Goal: Task Accomplishment & Management: Manage account settings

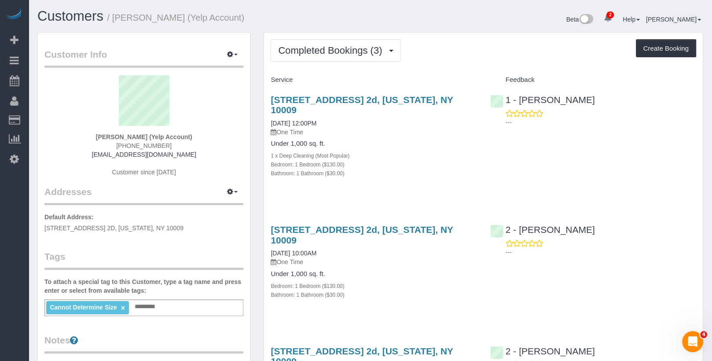
click at [180, 311] on div "Cannot Determine Size × Add a tag" at bounding box center [143, 307] width 199 height 17
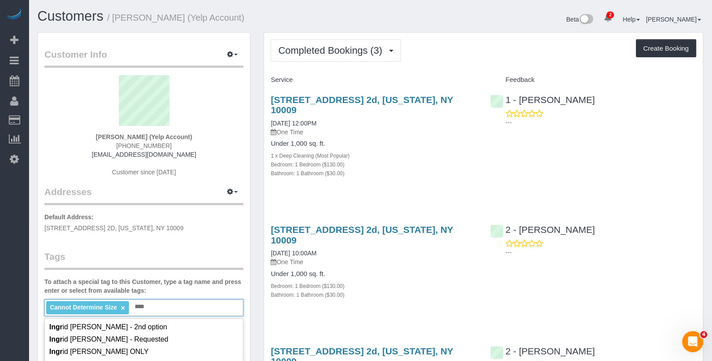
scroll to position [71, 0]
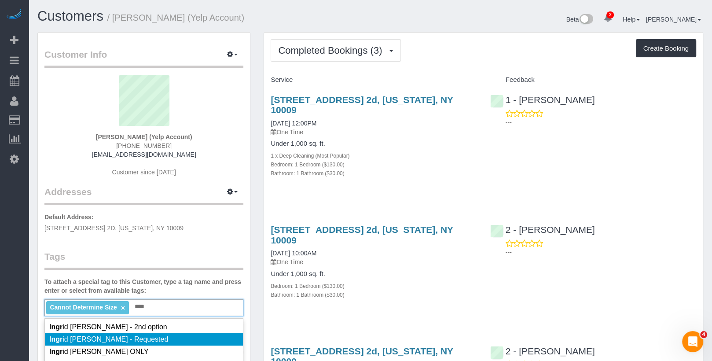
type input "****"
click at [145, 334] on li "Ingr id Malasi - Requested" at bounding box center [144, 339] width 198 height 12
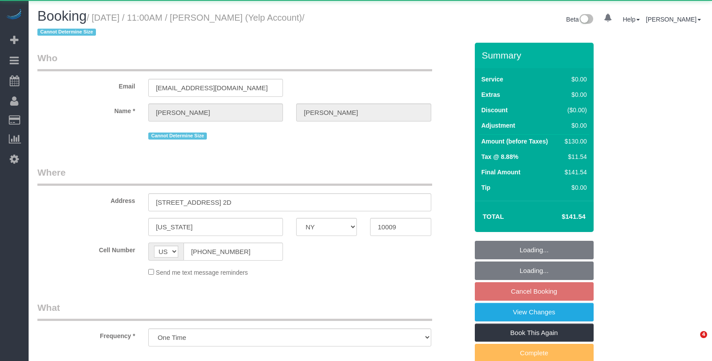
select select "NY"
select select "object:741"
select select "1"
select select "spot4"
select select "number:59"
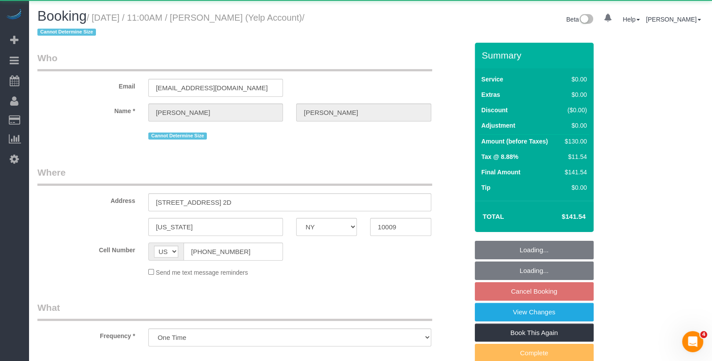
select select "number:72"
select select "number:15"
select select "number:5"
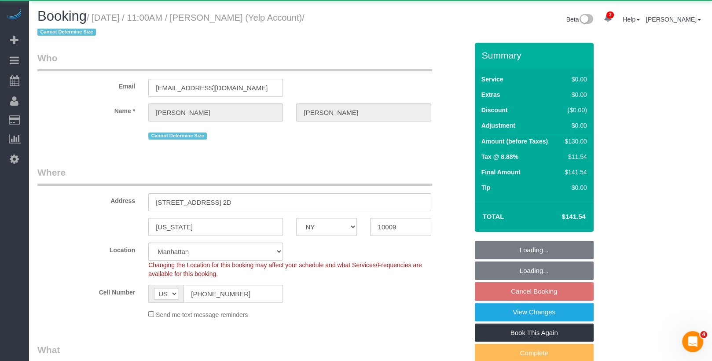
select select "string:stripe-pm_1R88AP4VGloSiKo7OMEiQ3qi"
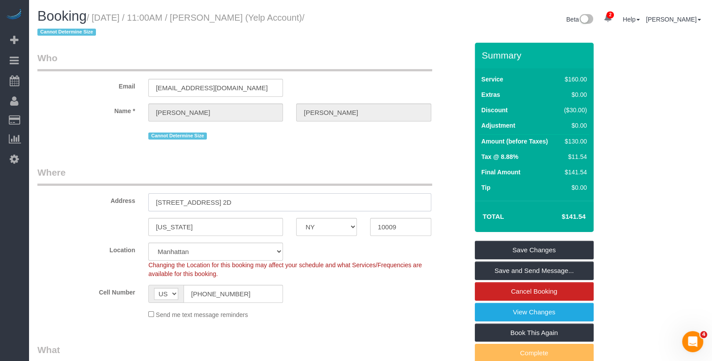
click at [185, 202] on input "171 Ave A, Apt. 2D" at bounding box center [289, 202] width 283 height 18
click at [180, 201] on input "171 Ave A, Apt. 2D" at bounding box center [289, 202] width 283 height 18
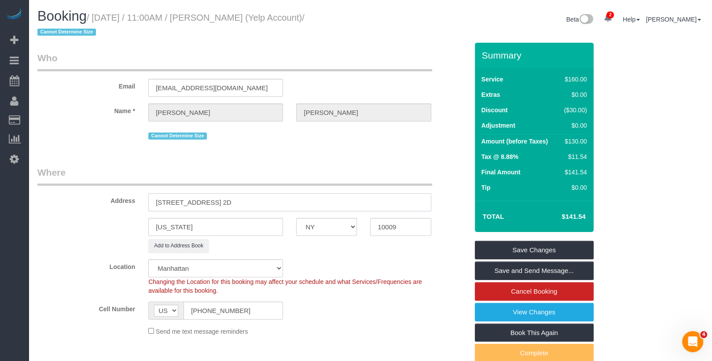
type input "171 Avenue A, Apt. 2D"
click at [501, 249] on link "Save Changes" at bounding box center [534, 250] width 119 height 18
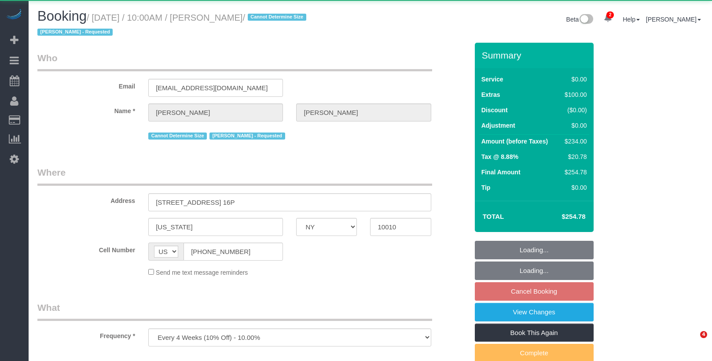
select select "NY"
select select "object:3344"
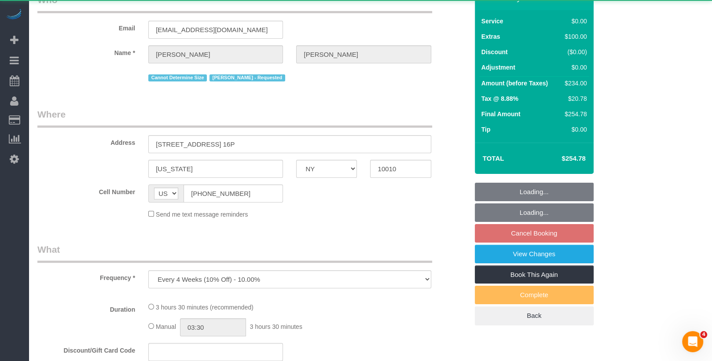
select select "1"
select select "spot3"
select select "number:58"
select select "number:71"
select select "number:15"
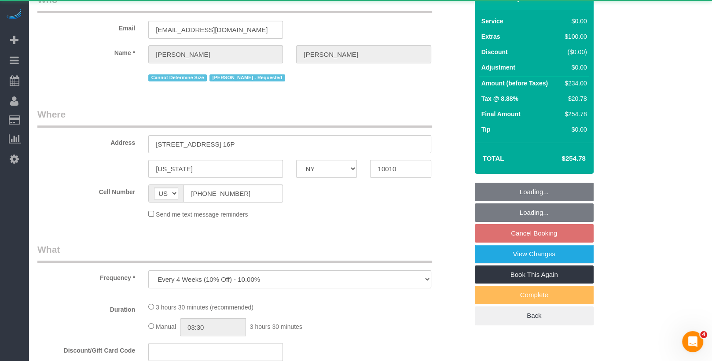
select select "number:5"
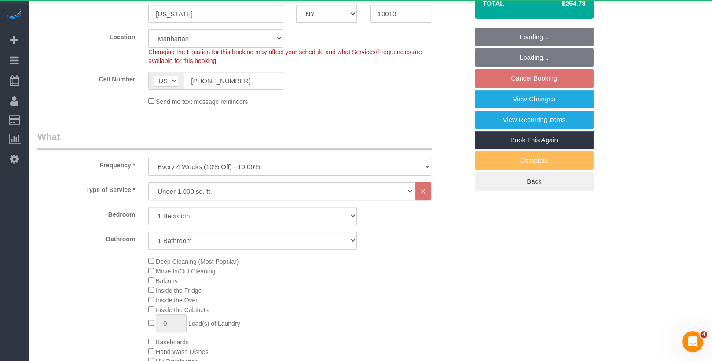
select select "string:stripe-pm_1RZaBJ4VGloSiKo7oUOBDHw5"
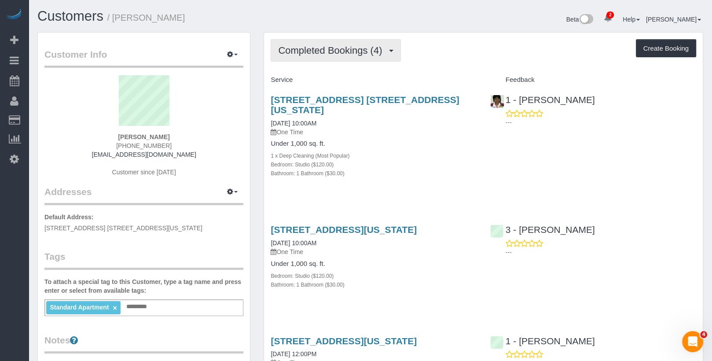
click at [320, 42] on button "Completed Bookings (4)" at bounding box center [336, 50] width 130 height 22
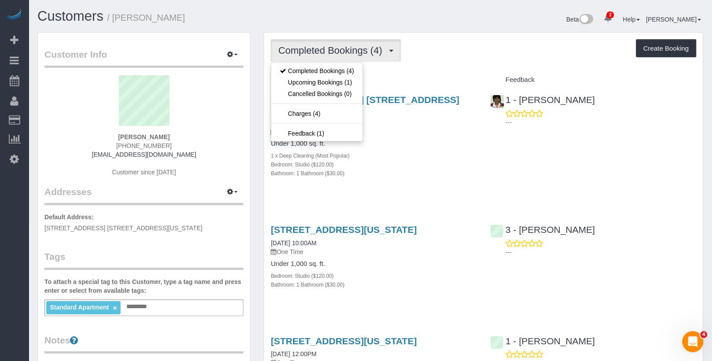
click at [379, 73] on div "Service" at bounding box center [373, 80] width 219 height 15
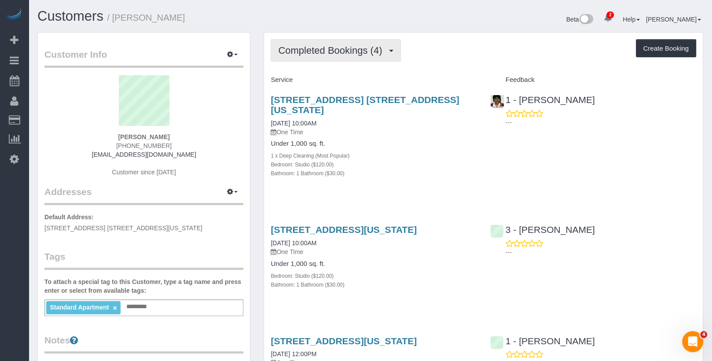
click at [347, 51] on span "Completed Bookings (4)" at bounding box center [332, 50] width 108 height 11
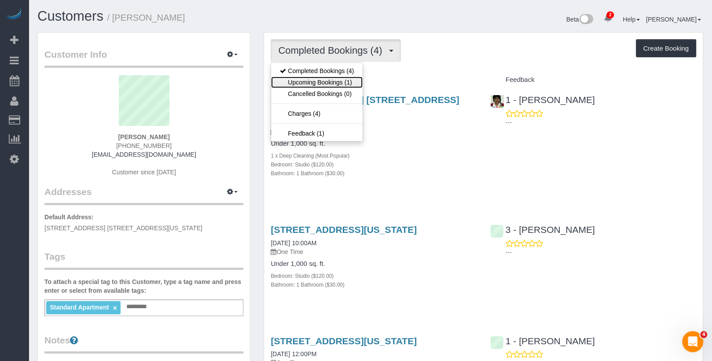
click at [347, 81] on link "Upcoming Bookings (1)" at bounding box center [317, 82] width 92 height 11
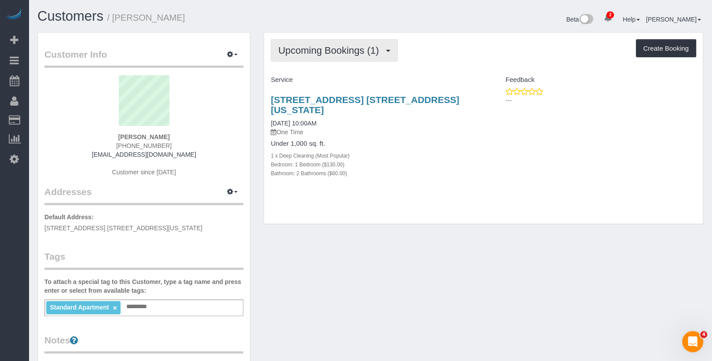
click at [336, 58] on button "Upcoming Bookings (1)" at bounding box center [334, 50] width 127 height 22
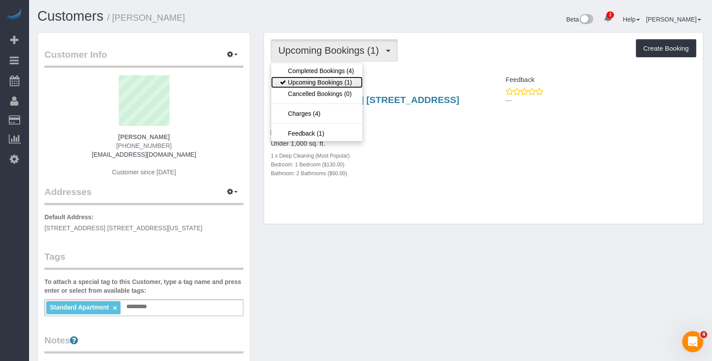
click at [336, 78] on link "Upcoming Bookings (1)" at bounding box center [317, 82] width 92 height 11
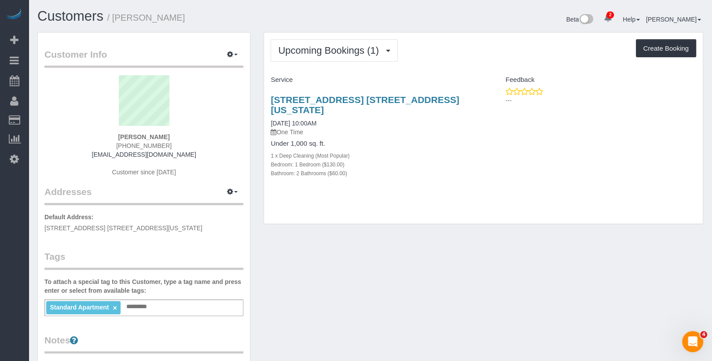
click at [341, 33] on div "Upcoming Bookings (1) Completed Bookings (4) Upcoming Bookings (1) Cancelled Bo…" at bounding box center [483, 129] width 439 height 192
click at [341, 56] on button "Upcoming Bookings (1)" at bounding box center [334, 50] width 127 height 22
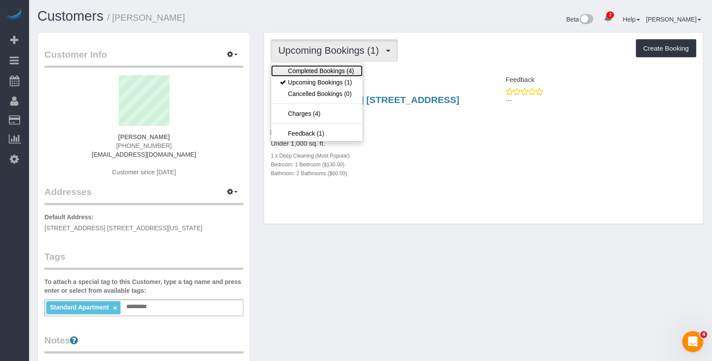
click at [341, 70] on link "Completed Bookings (4)" at bounding box center [317, 70] width 92 height 11
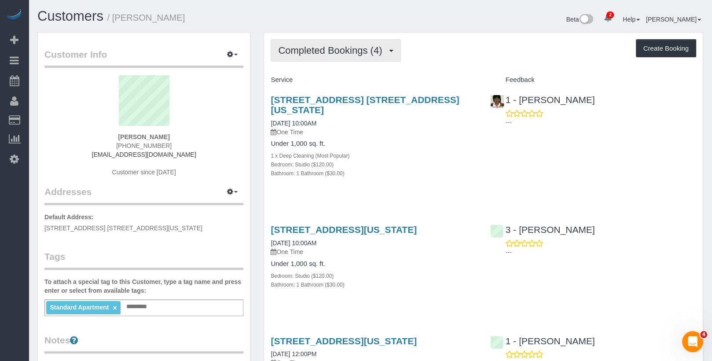
click at [341, 55] on span "Completed Bookings (4)" at bounding box center [332, 50] width 108 height 11
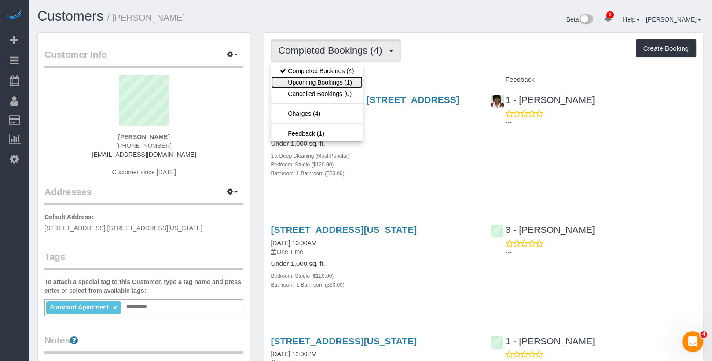
click at [328, 79] on link "Upcoming Bookings (1)" at bounding box center [317, 82] width 92 height 11
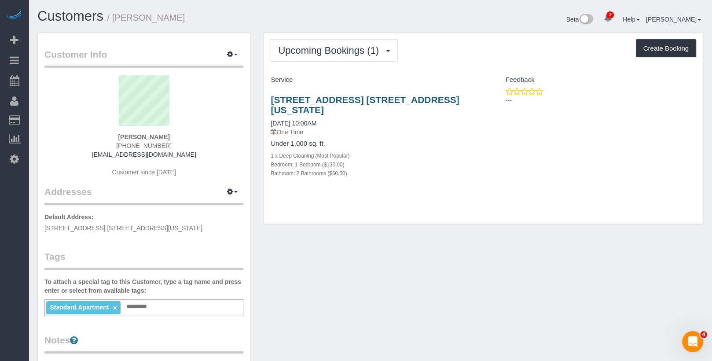
drag, startPoint x: 310, startPoint y: 107, endPoint x: 270, endPoint y: 98, distance: 40.4
click at [271, 98] on h3 "242 West 53rd Street, Apt. 64b, New York, NY 10019" at bounding box center [374, 105] width 206 height 20
copy link "242 West 53rd Street, Apt. 64b, New York, NY 10019"
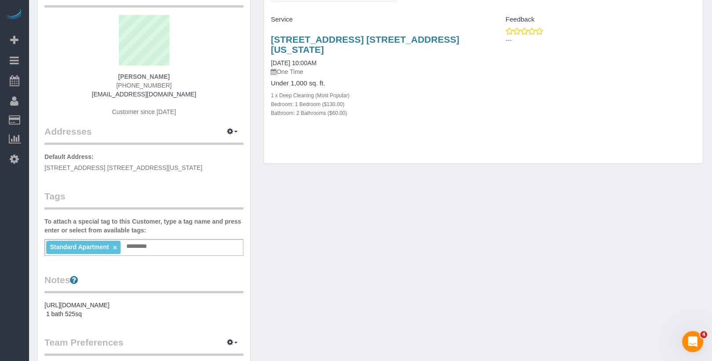
scroll to position [173, 0]
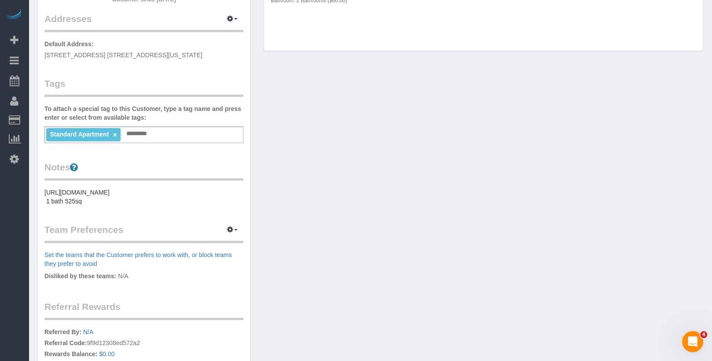
click at [101, 206] on pre "https://www.zillow.com/homedetails/350-W-50th-St-APT-5II-New-York-NY-10019/3151…" at bounding box center [143, 197] width 199 height 18
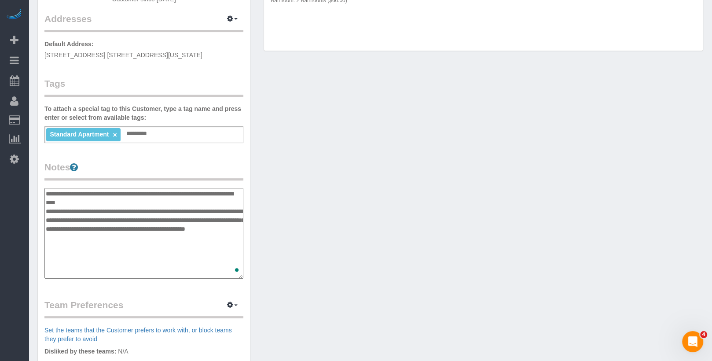
type textarea "**********"
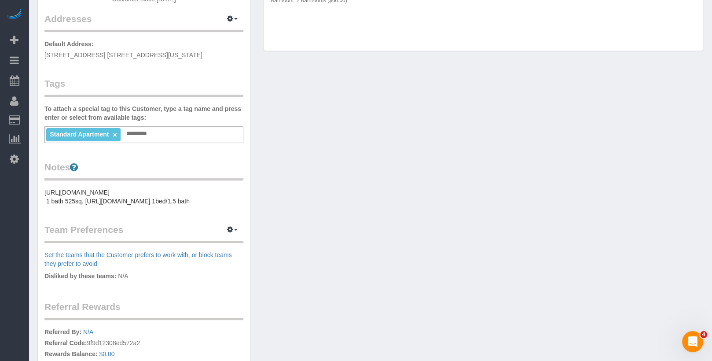
click at [273, 150] on div "Customer Info Edit Contact Info Send Message Email Preferences Special Sales Ta…" at bounding box center [370, 155] width 679 height 592
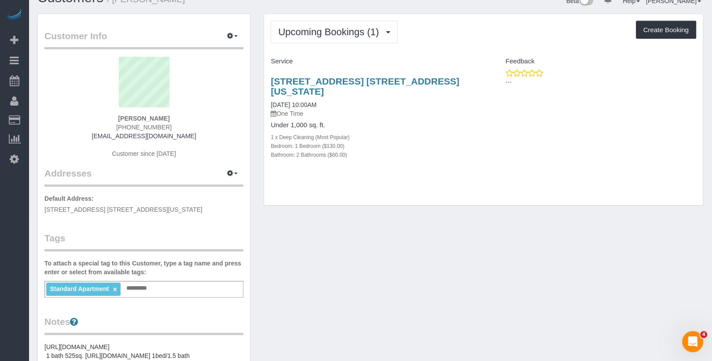
scroll to position [0, 0]
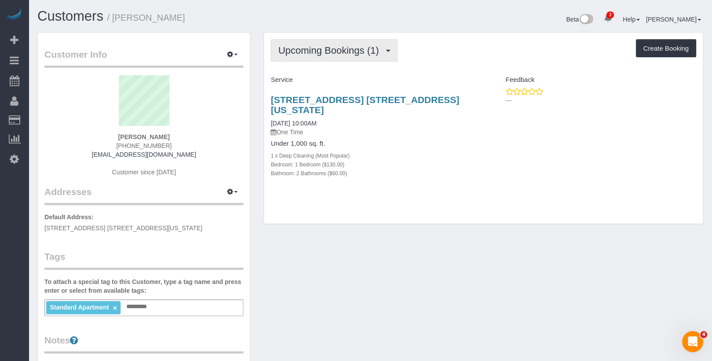
click at [328, 59] on button "Upcoming Bookings (1)" at bounding box center [334, 50] width 127 height 22
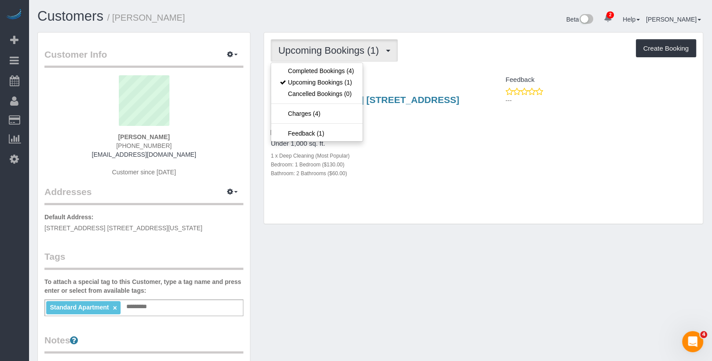
click at [395, 73] on div "Service" at bounding box center [373, 80] width 219 height 15
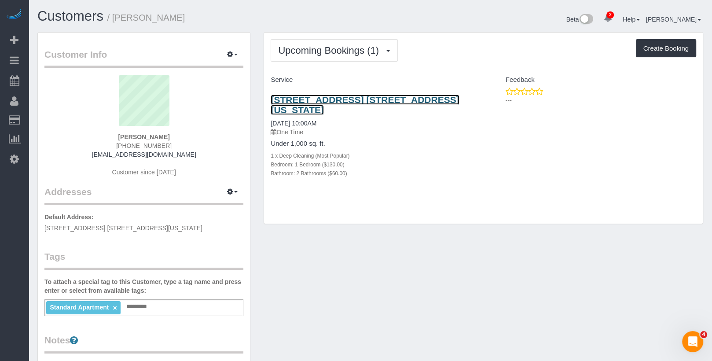
click at [382, 99] on link "242 West 53rd Street, Apt. 64b, New York, NY 10019" at bounding box center [365, 105] width 188 height 20
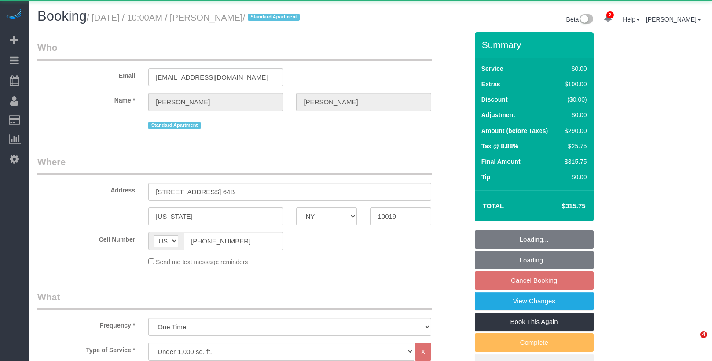
select select "NY"
select select "1"
select select "2"
select select "object:891"
select select "string:stripe-pm_1QoFeW4VGloSiKo702fD7gvl"
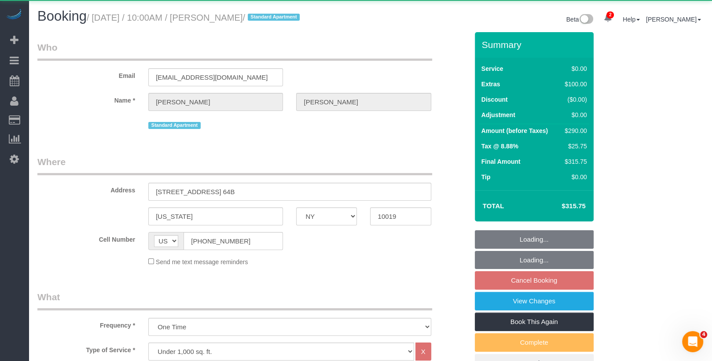
select select "1"
select select "2"
select select "spot3"
select select "number:58"
select select "number:75"
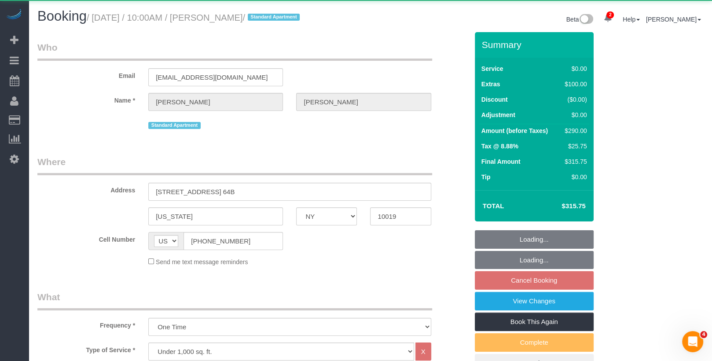
select select "number:15"
select select "number:6"
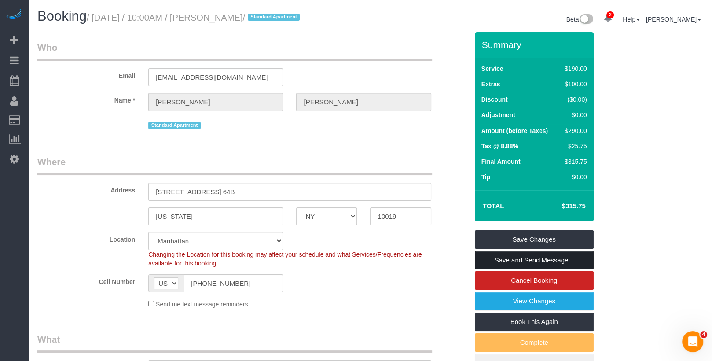
click at [510, 261] on link "Save and Send Message..." at bounding box center [534, 260] width 119 height 18
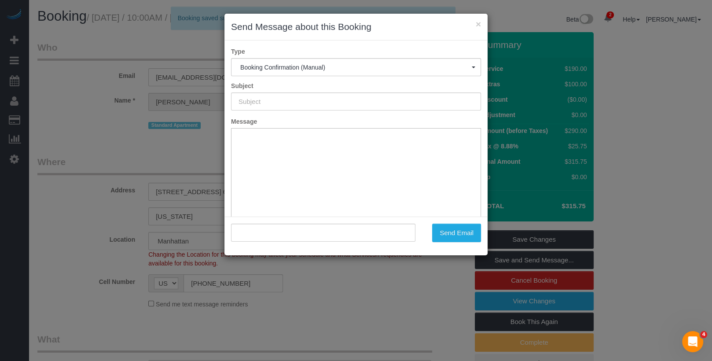
type input "Cleaning Confirmed for 08/28/2025 at 10:00am"
type input ""Benjamin Hipple" <bhipple@protonmail.com>"
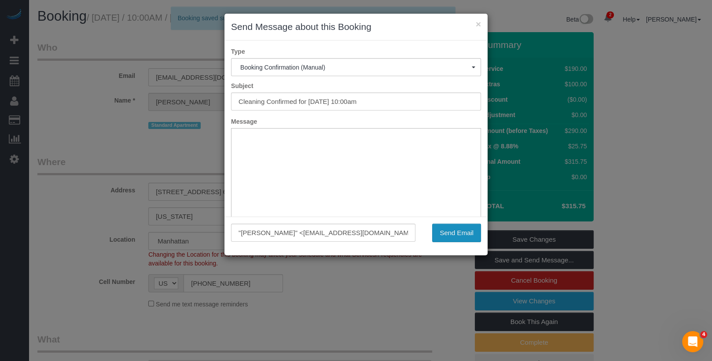
click at [444, 233] on button "Send Email" at bounding box center [456, 233] width 49 height 18
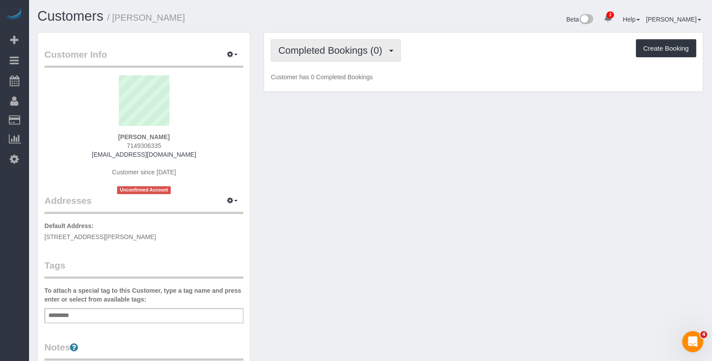
click at [342, 46] on span "Completed Bookings (0)" at bounding box center [332, 50] width 108 height 11
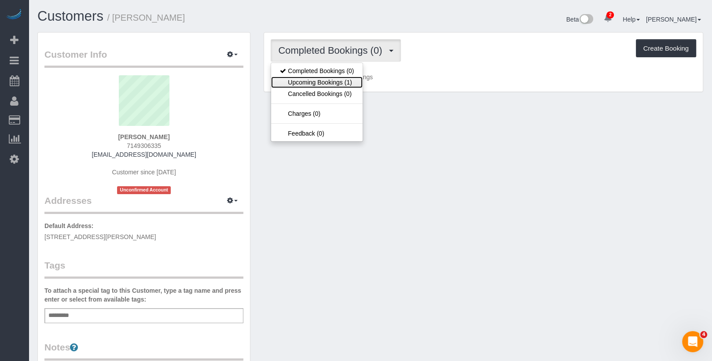
click at [339, 83] on link "Upcoming Bookings (1)" at bounding box center [317, 82] width 92 height 11
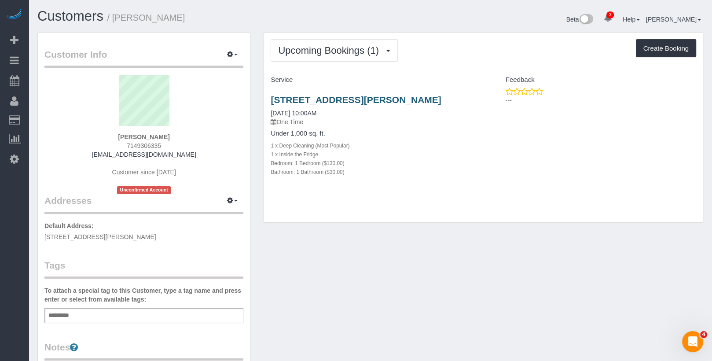
drag, startPoint x: 465, startPoint y: 101, endPoint x: 270, endPoint y: 102, distance: 195.1
click at [271, 102] on h3 "111 Lawrence St, 15k, Brooklyn, NY 11201" at bounding box center [374, 100] width 206 height 10
copy link "111 Lawrence St, 15k, Brooklyn, NY 11201"
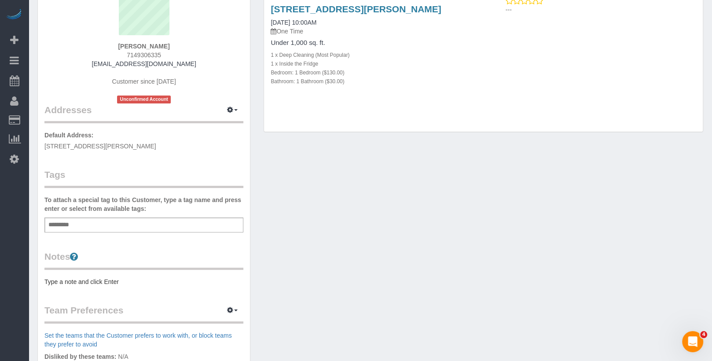
scroll to position [106, 0]
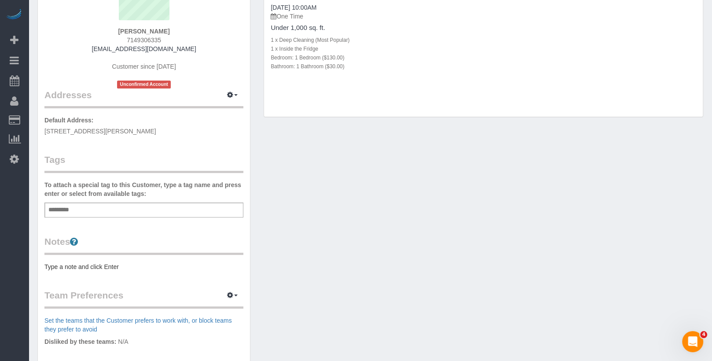
click at [85, 262] on pre "Type a note and click Enter" at bounding box center [143, 266] width 199 height 9
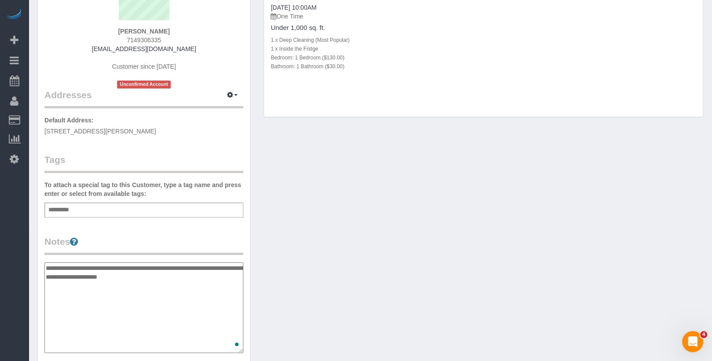
type textarea "**********"
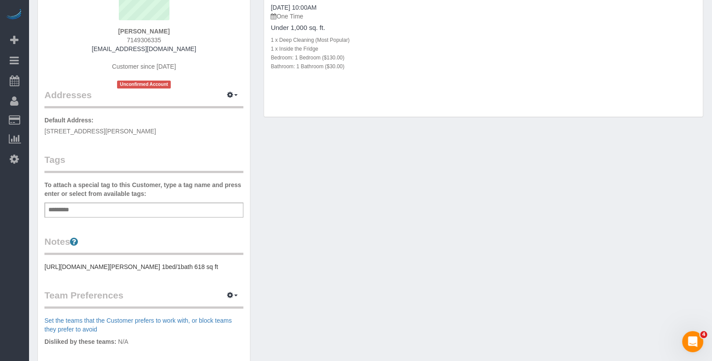
click at [397, 119] on div "Upcoming Bookings (1) Completed Bookings (0) Upcoming Bookings (1) Cancelled Bo…" at bounding box center [483, 26] width 453 height 200
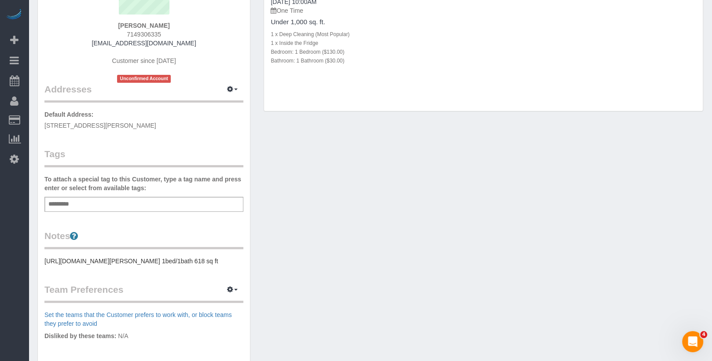
scroll to position [0, 0]
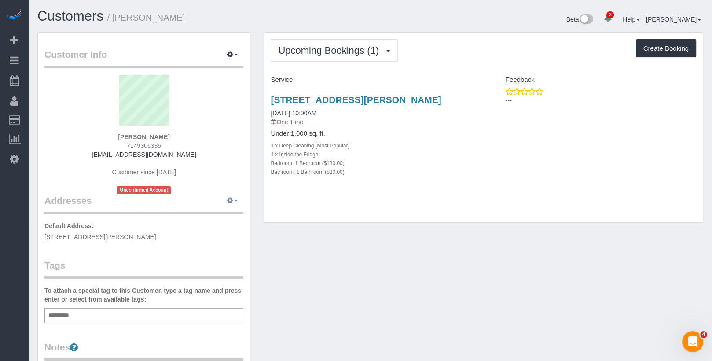
click at [236, 197] on button "button" at bounding box center [232, 201] width 22 height 14
click at [218, 209] on ul "Manage Addresses Add New Address" at bounding box center [207, 224] width 72 height 30
click at [229, 201] on icon "button" at bounding box center [230, 200] width 6 height 5
click at [221, 214] on button "Manage Addresses" at bounding box center [207, 217] width 71 height 12
select select "NY"
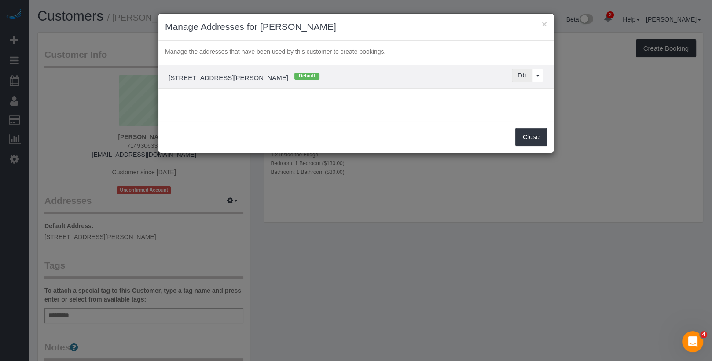
click at [519, 75] on button "Edit" at bounding box center [522, 76] width 21 height 14
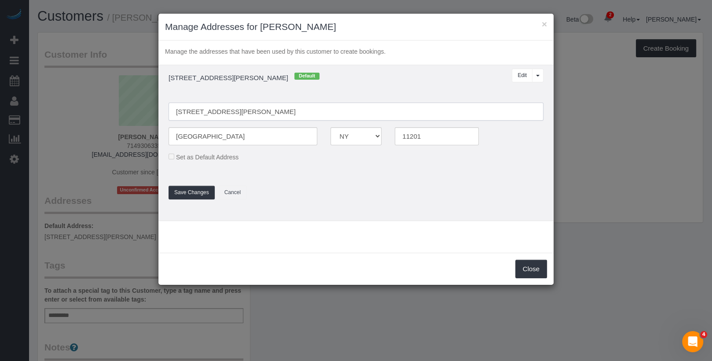
click at [225, 113] on input "111 Lawrence St, 15K" at bounding box center [356, 112] width 375 height 18
type input "111 Lawrence Street, Apt.15K"
click at [328, 185] on fieldset "111 Lawrence Street, Apt.15K Brooklyn AK AL AR AZ CA CO CT DC DE FL GA HI IA ID…" at bounding box center [356, 147] width 388 height 106
click at [191, 193] on button "Save Changes" at bounding box center [192, 193] width 46 height 14
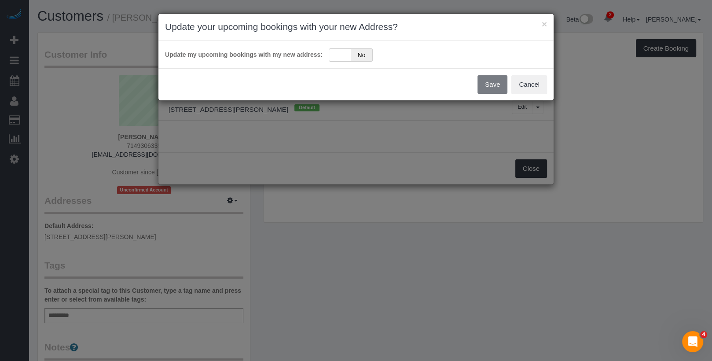
click at [359, 63] on div "Update my upcoming bookings with my new address: Yes No" at bounding box center [356, 55] width 395 height 28
click at [359, 58] on span "No" at bounding box center [362, 55] width 22 height 12
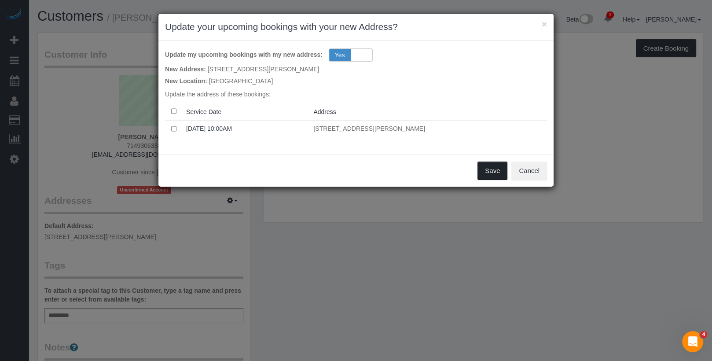
click at [491, 173] on button "Save" at bounding box center [493, 171] width 30 height 18
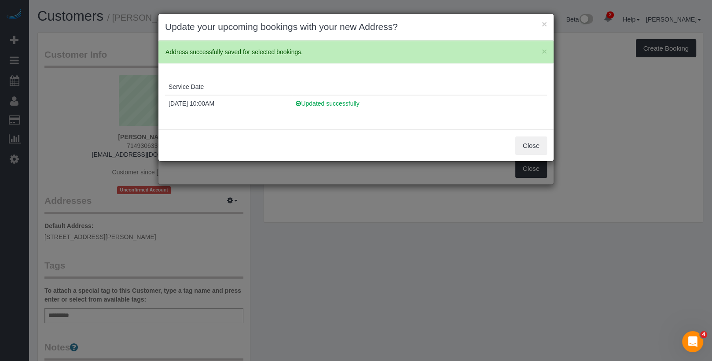
click at [531, 134] on div "Close" at bounding box center [356, 145] width 395 height 32
click at [531, 137] on button "Close" at bounding box center [532, 146] width 32 height 18
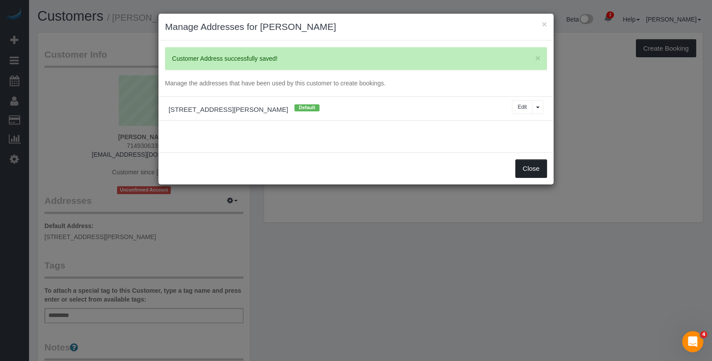
click at [531, 160] on button "Close" at bounding box center [532, 168] width 32 height 18
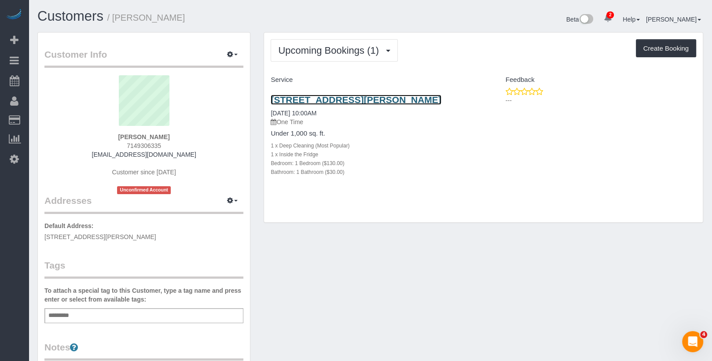
click at [324, 102] on link "111 Lawrence Street, Apt.15k, Brooklyn, NY 11201" at bounding box center [356, 100] width 170 height 10
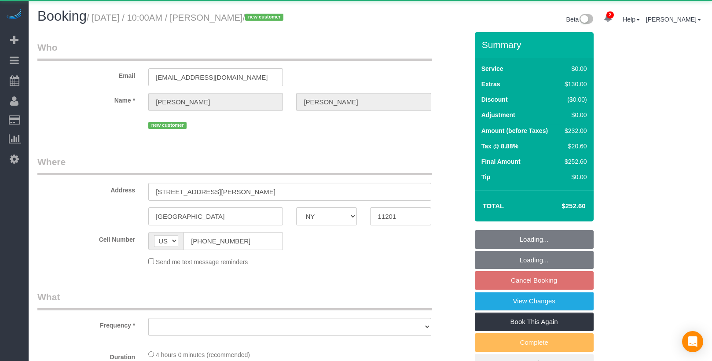
select select "NY"
select select "object:891"
select select "1"
select select "spot3"
select select "number:57"
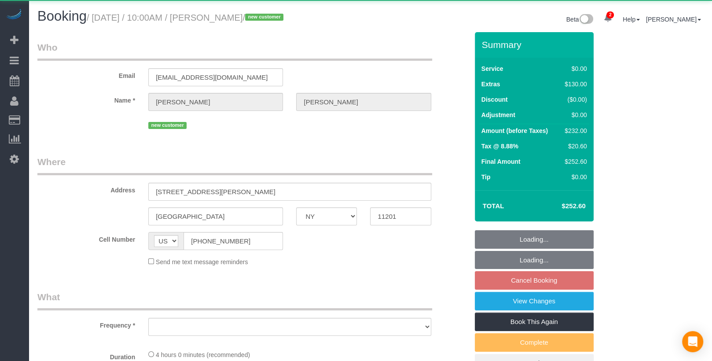
select select "number:75"
select select "number:13"
select select "number:7"
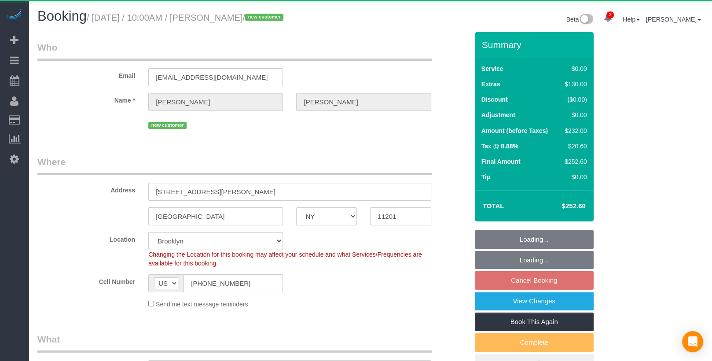
select select "string:stripe-pm_1S02QL4VGloSiKo7KLPVd55P"
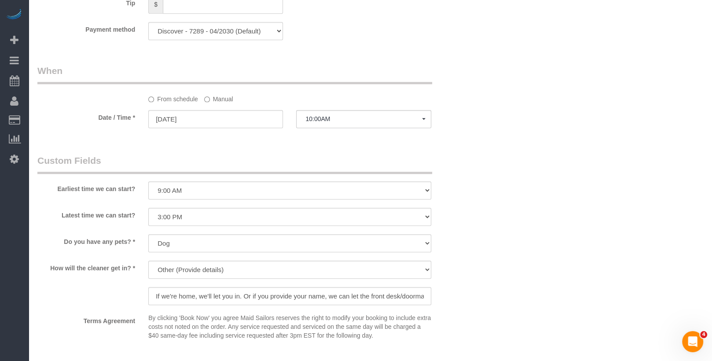
scroll to position [947, 0]
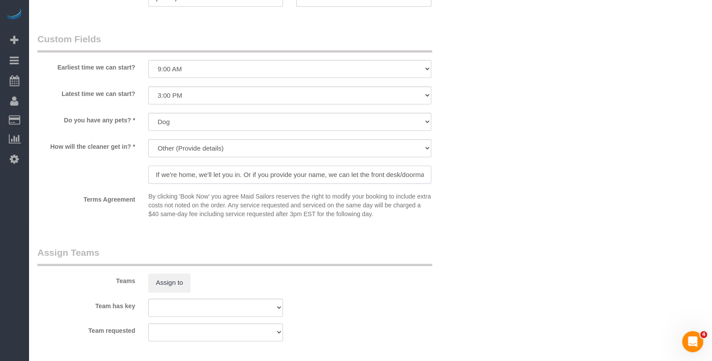
click at [309, 175] on input "If we're home, we'll let you in. Or if you provide your name, we can let the fr…" at bounding box center [289, 175] width 283 height 18
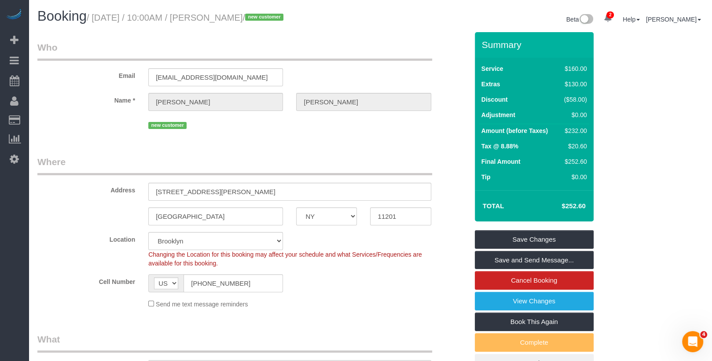
scroll to position [0, 0]
click at [525, 258] on link "Save and Send Message..." at bounding box center [534, 260] width 119 height 18
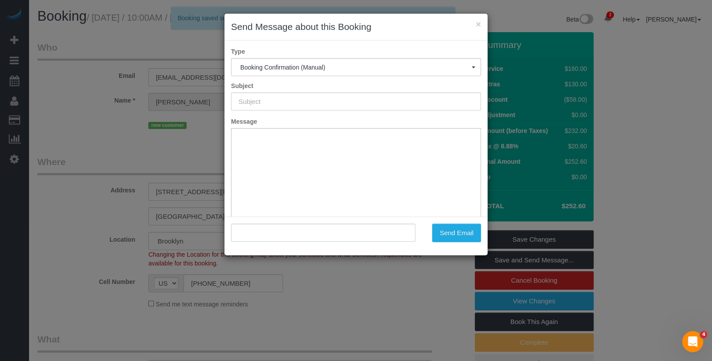
type input "Cleaning Confirmed for 09/04/2025 at 10:00am"
type input ""Joyce Kim" <heavyfloats@gmail.com>"
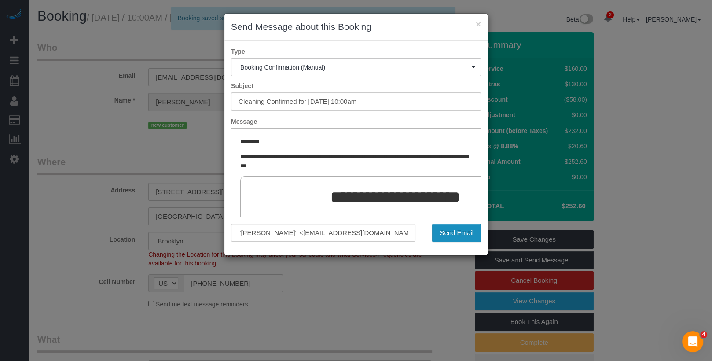
click at [461, 231] on button "Send Email" at bounding box center [456, 233] width 49 height 18
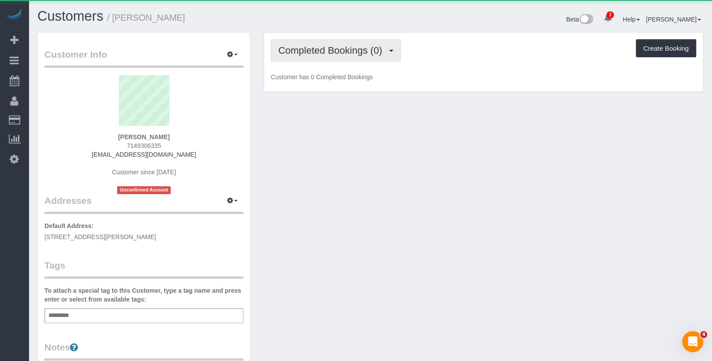
click at [380, 45] on span "Completed Bookings (0)" at bounding box center [332, 50] width 108 height 11
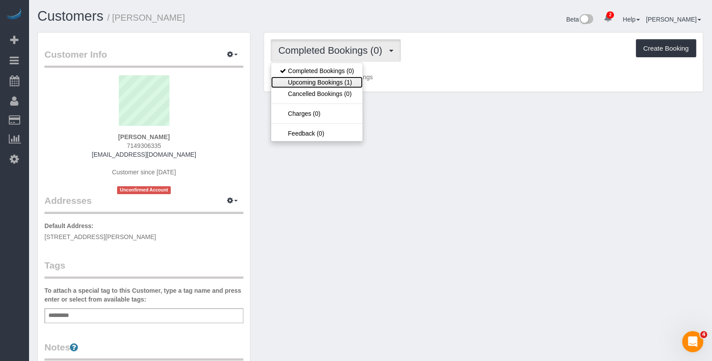
click at [352, 77] on link "Upcoming Bookings (1)" at bounding box center [317, 82] width 92 height 11
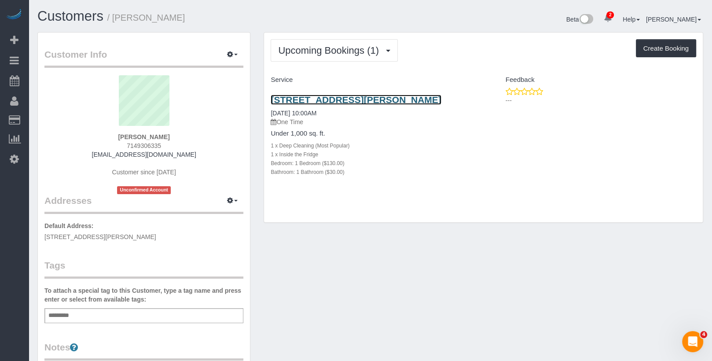
click at [350, 95] on link "111 Lawrence Street, Apt.15k, Brooklyn, NY 11201" at bounding box center [356, 100] width 170 height 10
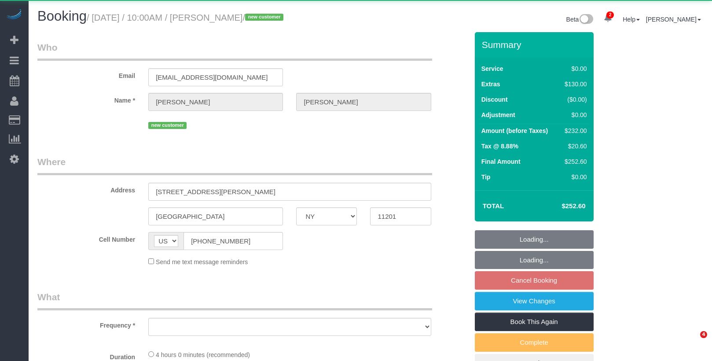
select select "NY"
select select "object:891"
select select "1"
select select "spot3"
select select "number:57"
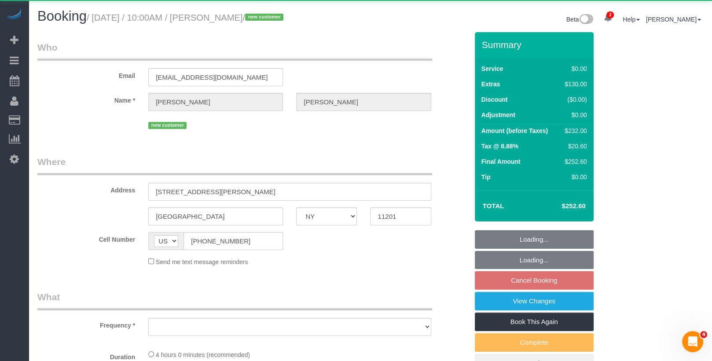
select select "number:75"
select select "number:13"
select select "number:7"
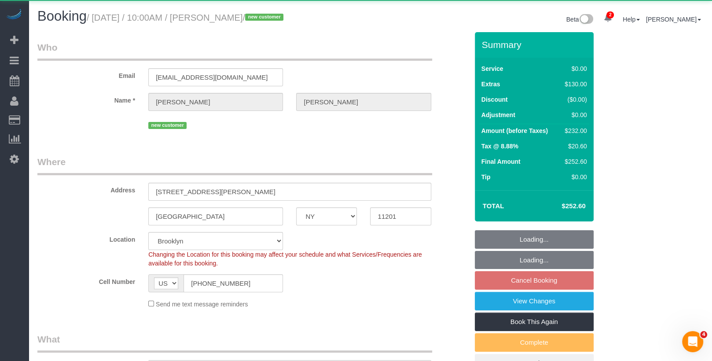
select select "string:stripe-pm_1S02QL4VGloSiKo7KLPVd55P"
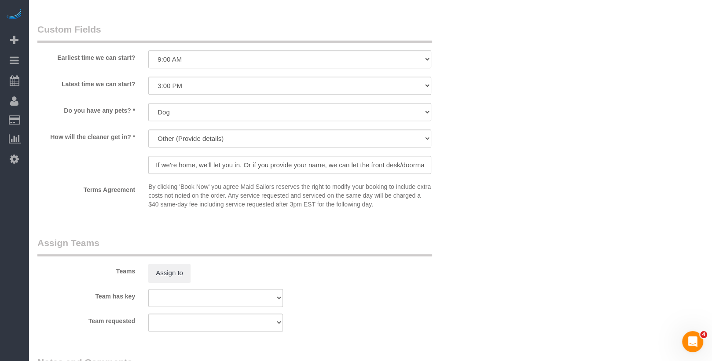
scroll to position [932, 0]
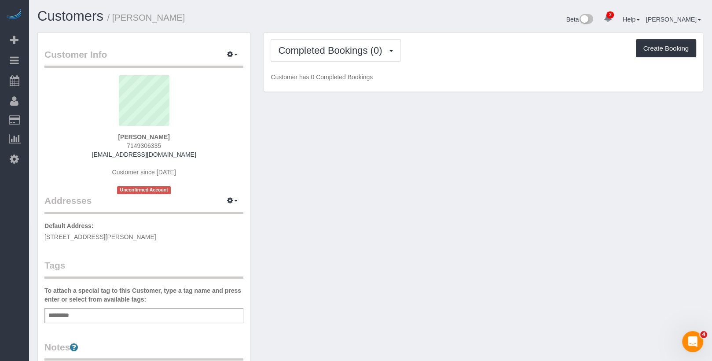
click at [137, 313] on div "Add a tag" at bounding box center [143, 315] width 199 height 15
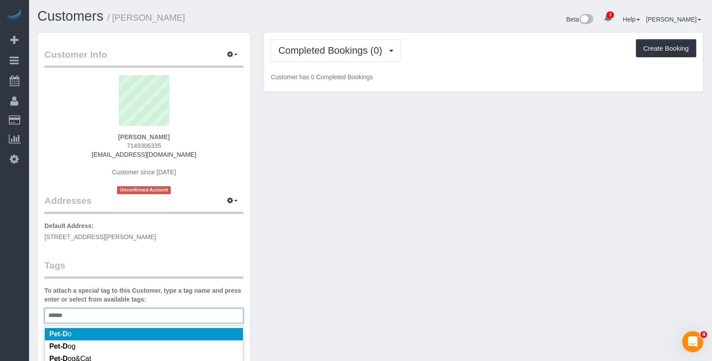
type input "*******"
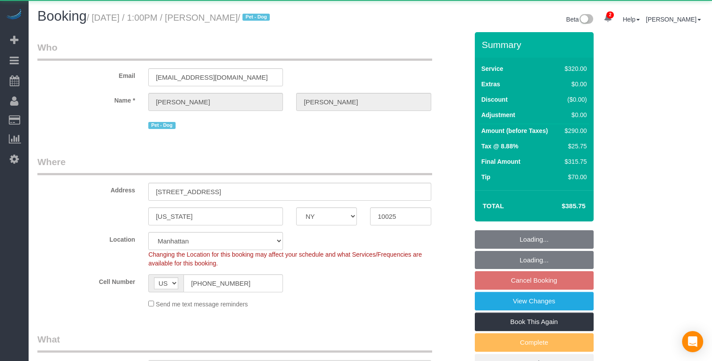
select select "NY"
select select "2"
select select "object:864"
select select "string:stripe-pm_1ROnzY4VGloSiKo7iZH3n0OD"
select select "spot6"
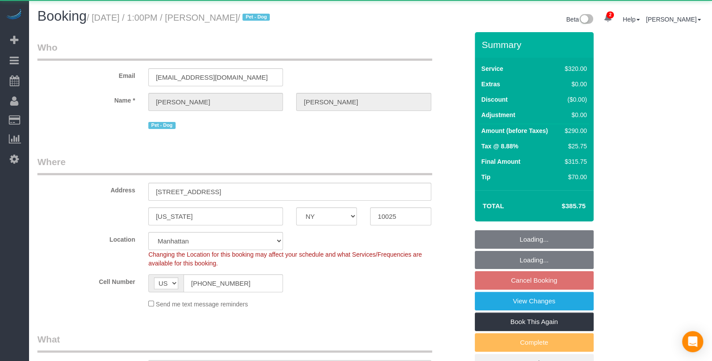
select select "number:89"
select select "number:90"
select select "number:15"
select select "number:5"
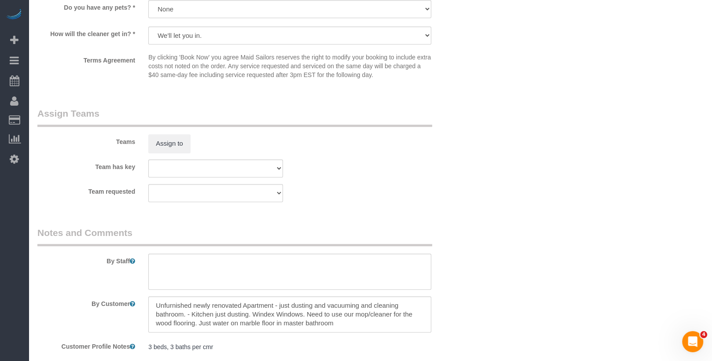
scroll to position [987, 0]
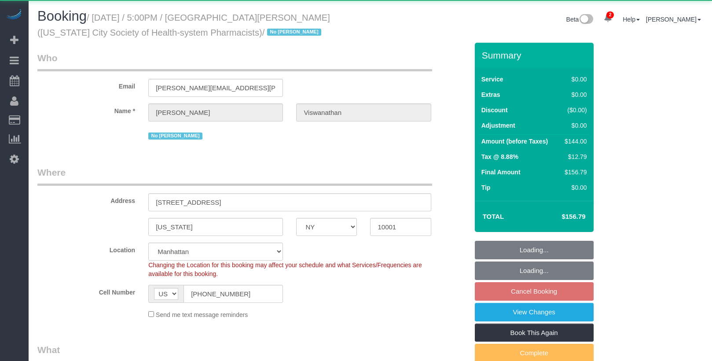
select select "NY"
select select "1"
select select "object:892"
select select "string:stripe-pm_1PH4ys4VGloSiKo7AWBBUlHu"
select select "1"
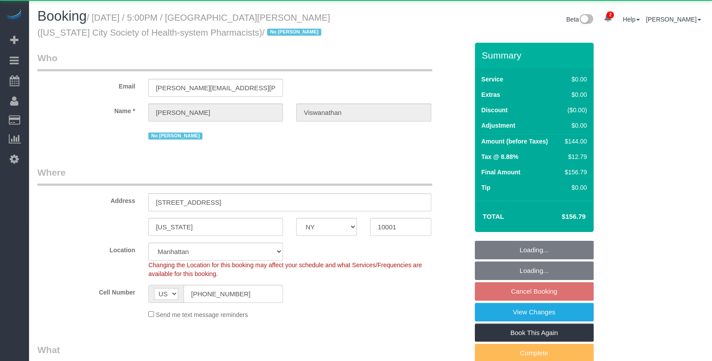
select select "spot10"
select select "number:89"
select select "number:90"
select select "number:15"
select select "number:5"
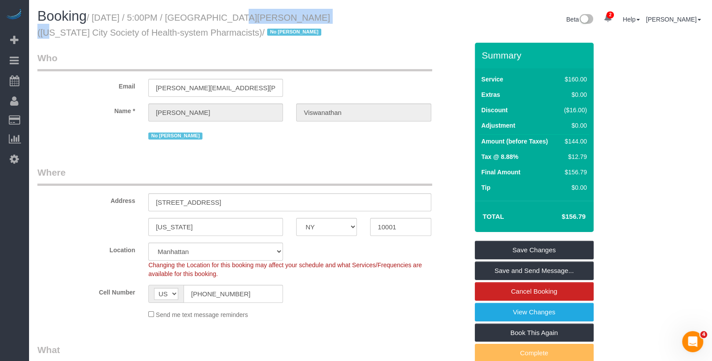
drag, startPoint x: 307, startPoint y: 18, endPoint x: 224, endPoint y: 19, distance: 83.2
click at [224, 19] on small "/ September 01, 2025 / 5:00PM / Harsha Viswanathan (New York City Society of He…" at bounding box center [183, 25] width 293 height 25
copy small "Harsha Viswanathan"
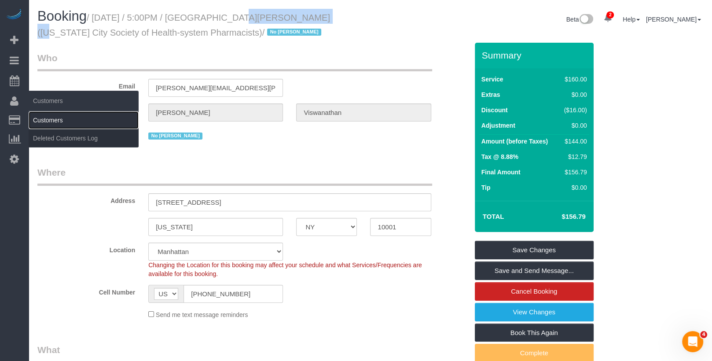
click at [57, 117] on link "Customers" at bounding box center [84, 120] width 110 height 18
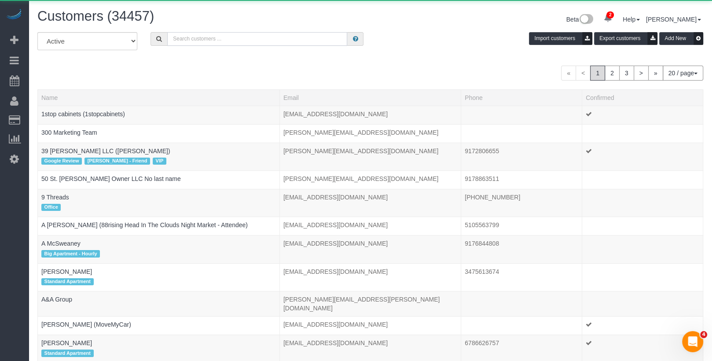
click at [253, 43] on input "text" at bounding box center [257, 39] width 180 height 14
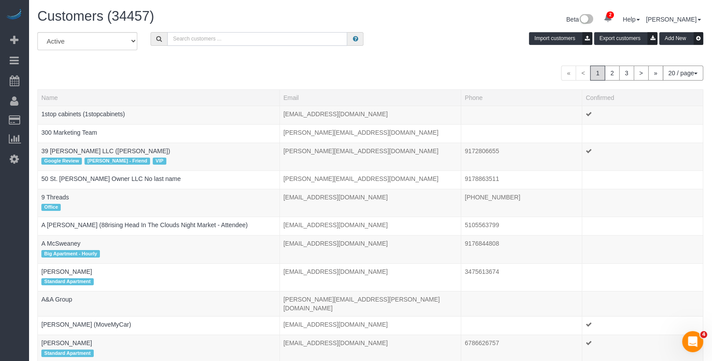
paste input "Harsha Viswanathan"
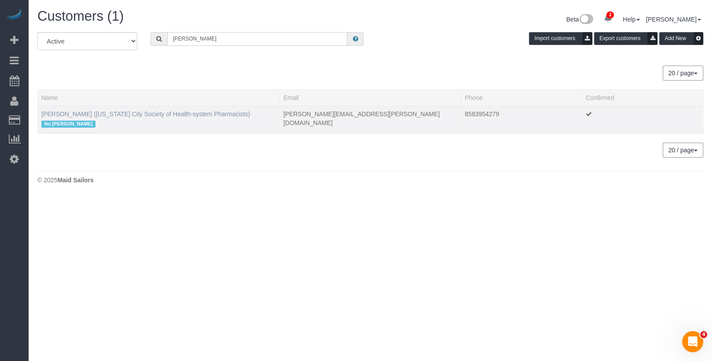
type input "Harsha Viswanathan"
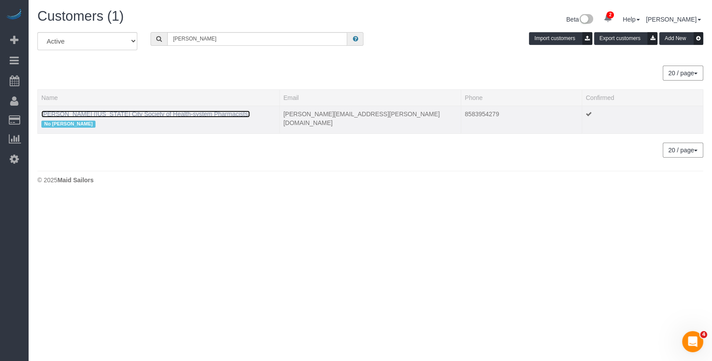
click at [66, 112] on link "Harsha Viswanathan (New York City Society of Health-system Pharmacists)" at bounding box center [145, 114] width 209 height 7
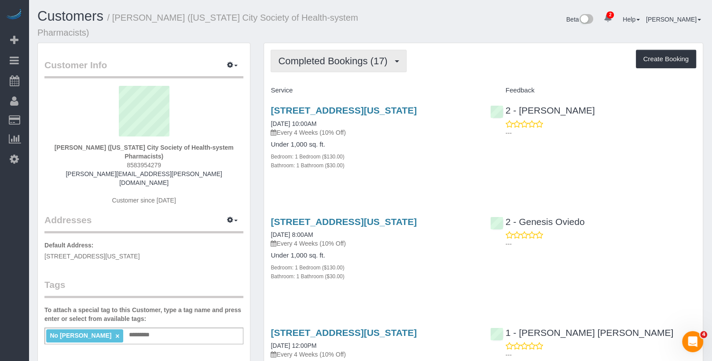
click at [292, 64] on span "Completed Bookings (17)" at bounding box center [335, 60] width 114 height 11
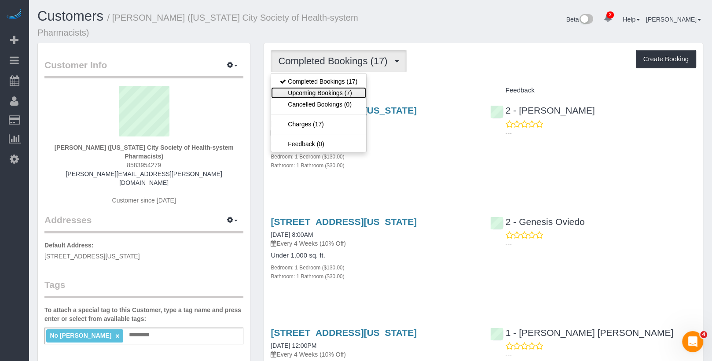
click at [301, 94] on link "Upcoming Bookings (7)" at bounding box center [318, 92] width 95 height 11
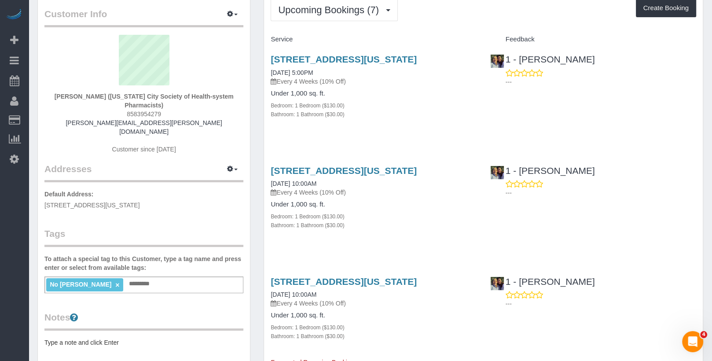
scroll to position [52, 0]
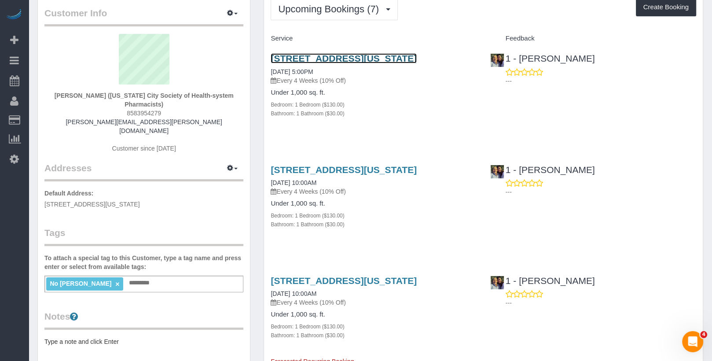
click at [326, 58] on link "200 West 26th Street, Apt. 1108, New York, NY 10001" at bounding box center [344, 58] width 146 height 10
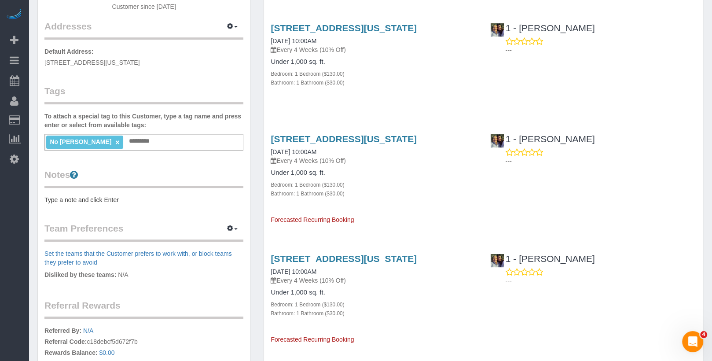
scroll to position [0, 0]
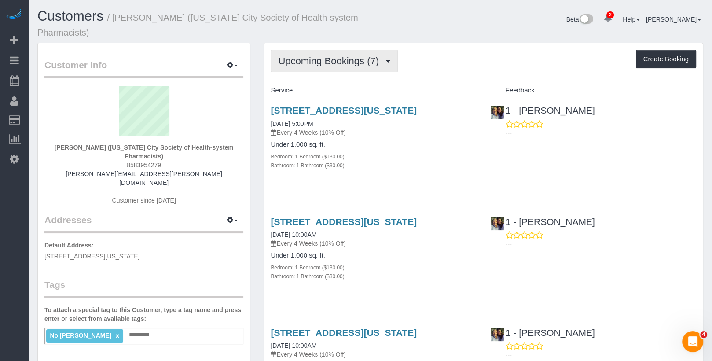
click at [320, 66] on span "Upcoming Bookings (7)" at bounding box center [330, 60] width 105 height 11
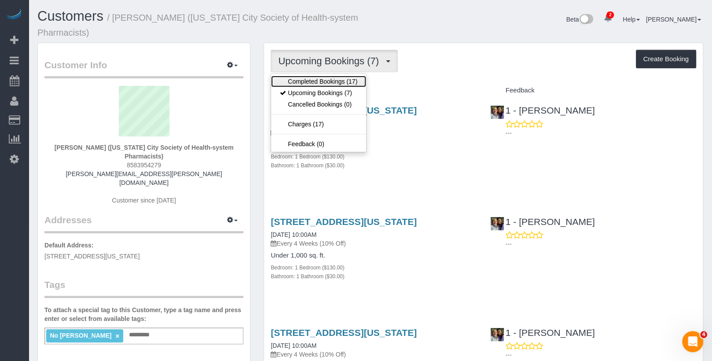
click at [320, 82] on link "Completed Bookings (17)" at bounding box center [318, 81] width 95 height 11
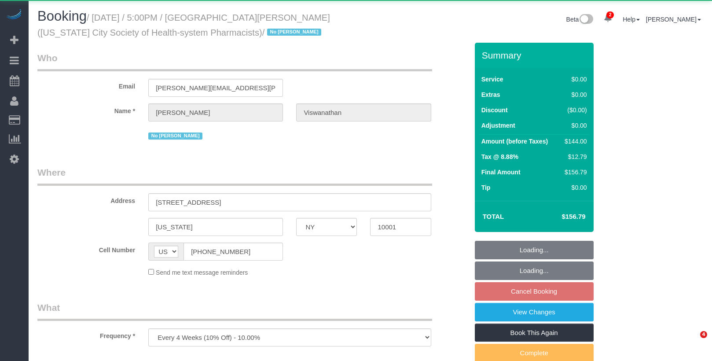
select select "NY"
select select "object:928"
select select "string:stripe-pm_1PH4ys4VGloSiKo7AWBBUlHu"
select select "1"
select select "spot10"
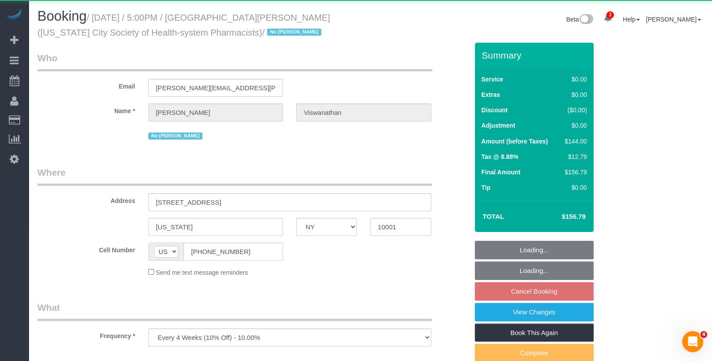
select select "number:89"
select select "number:90"
select select "number:15"
select select "number:5"
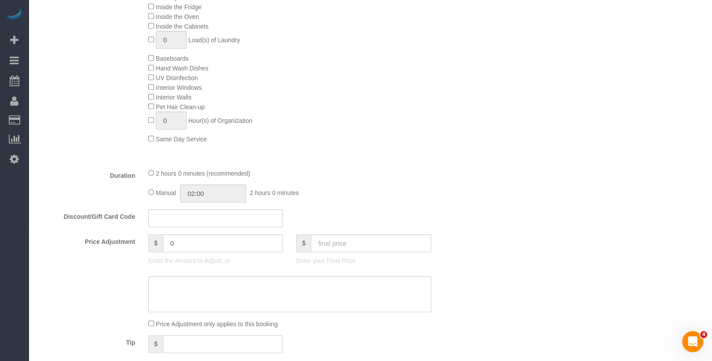
scroll to position [532, 0]
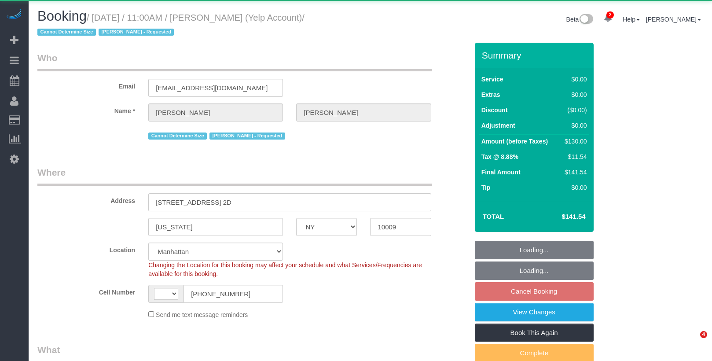
select select "NY"
select select "string:stripe-pm_1R88AP4VGloSiKo7OMEiQ3qi"
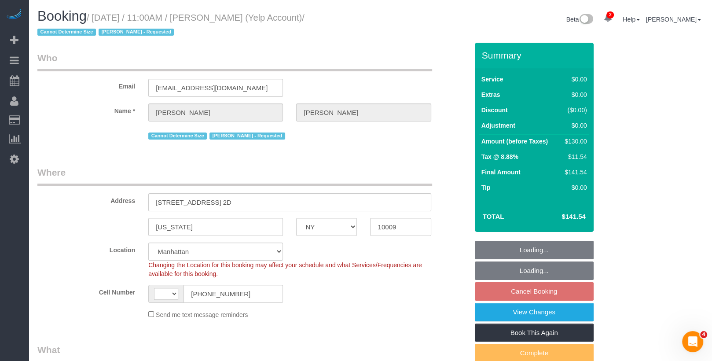
select select "string:[GEOGRAPHIC_DATA]"
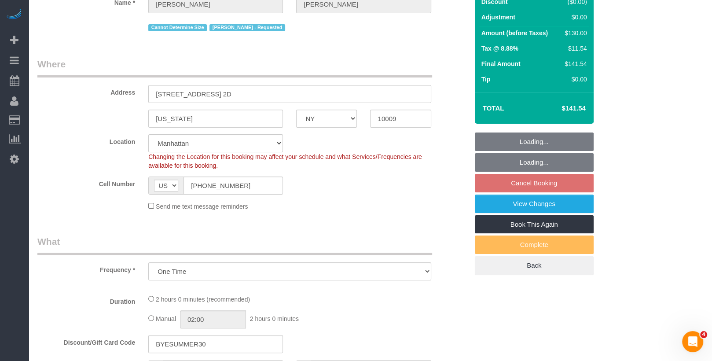
select select "object:745"
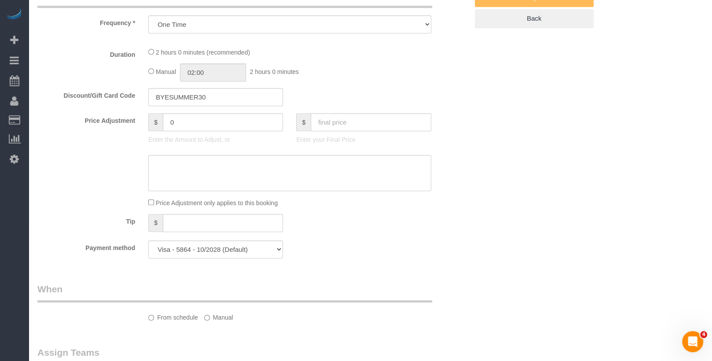
select select "1"
select select "number:59"
select select "number:72"
select select "number:15"
select select "number:5"
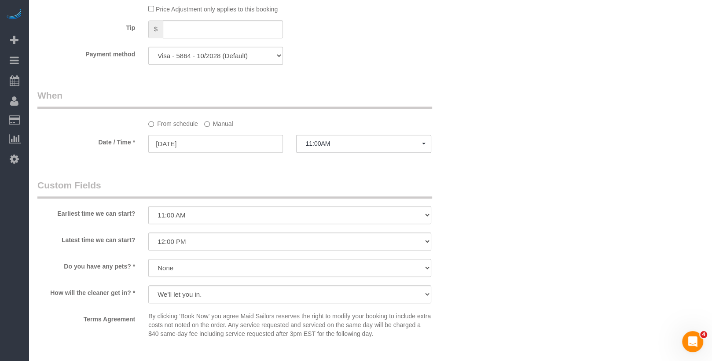
scroll to position [866, 0]
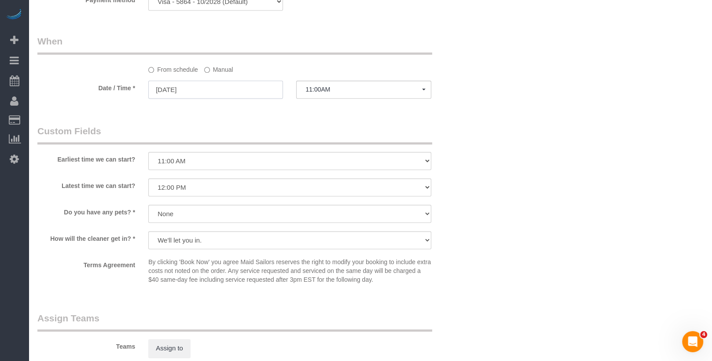
click at [201, 93] on input "[DATE]" at bounding box center [215, 90] width 135 height 18
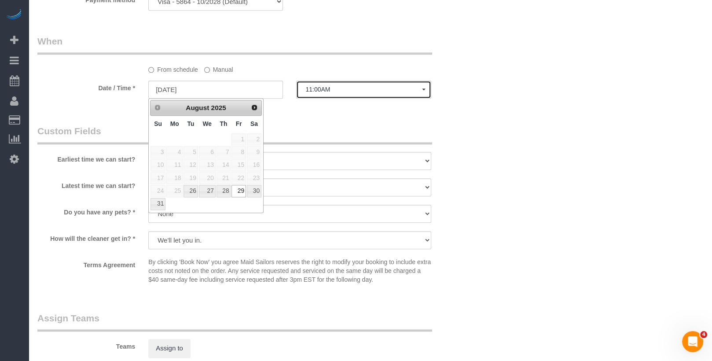
click at [315, 84] on button "11:00AM" at bounding box center [363, 90] width 135 height 18
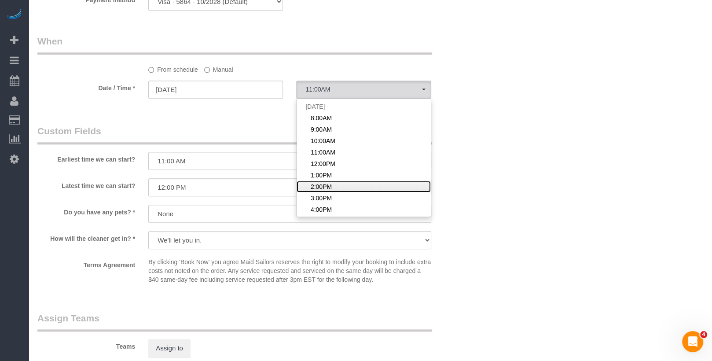
click at [334, 183] on link "2:00PM" at bounding box center [364, 186] width 134 height 11
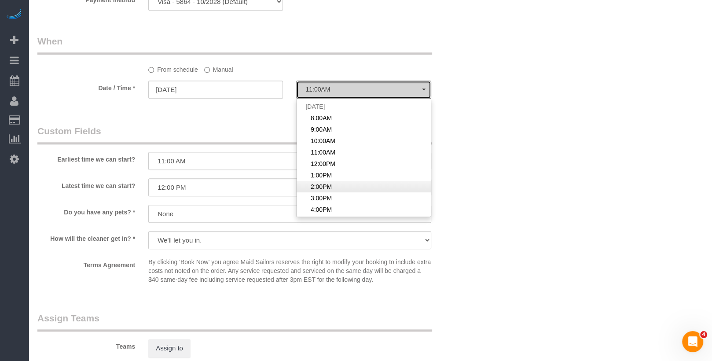
select select "spot7"
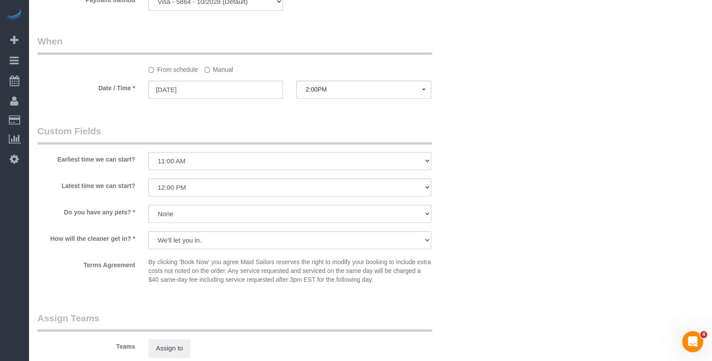
click at [217, 70] on label "Manual" at bounding box center [218, 68] width 29 height 12
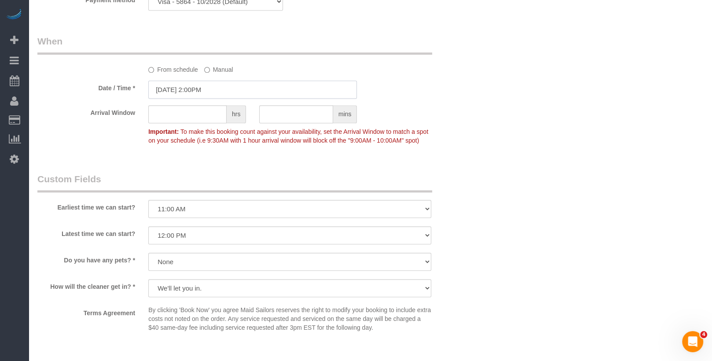
click at [220, 95] on input "[DATE] 2:00PM" at bounding box center [252, 90] width 209 height 18
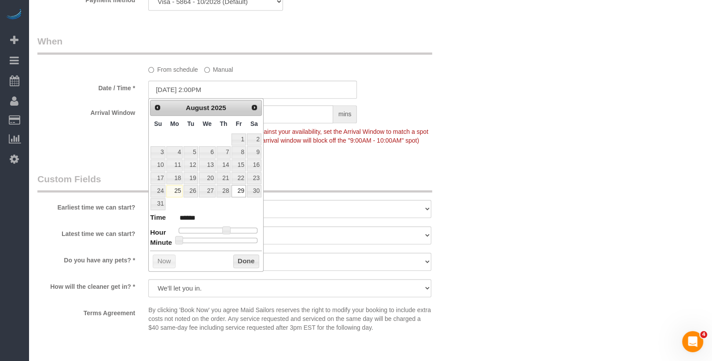
type input "[DATE] 2:30PM"
type input "******"
click at [221, 238] on div at bounding box center [218, 240] width 79 height 5
click at [246, 255] on button "Done" at bounding box center [246, 262] width 26 height 14
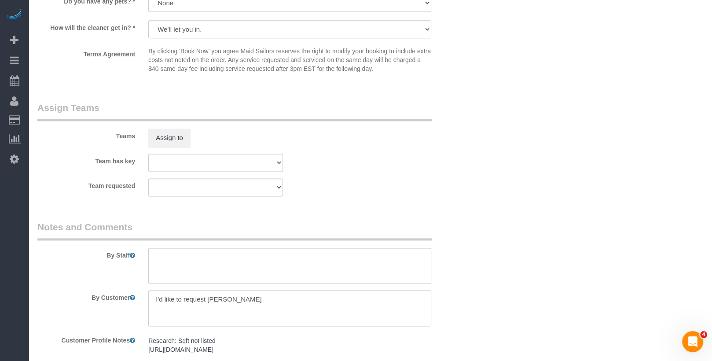
scroll to position [1119, 0]
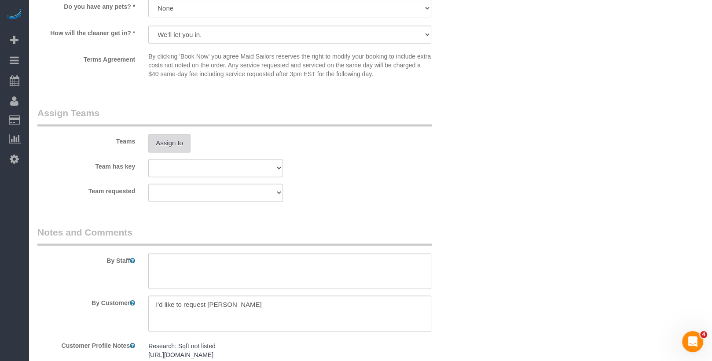
click at [162, 148] on button "Assign to" at bounding box center [169, 143] width 42 height 18
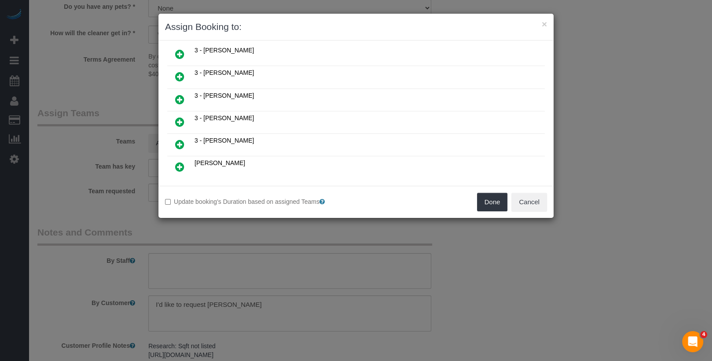
scroll to position [574, 0]
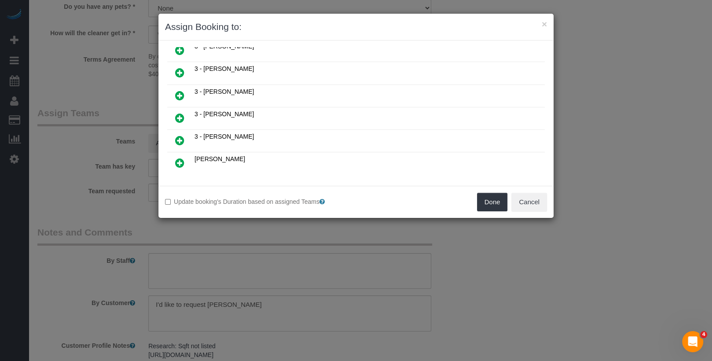
click at [227, 192] on h4 "Unavailable (52)" at bounding box center [356, 195] width 369 height 7
click at [225, 192] on icon at bounding box center [223, 195] width 5 height 7
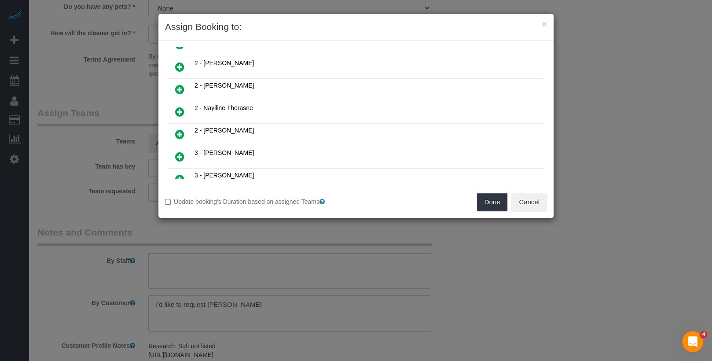
scroll to position [365, 0]
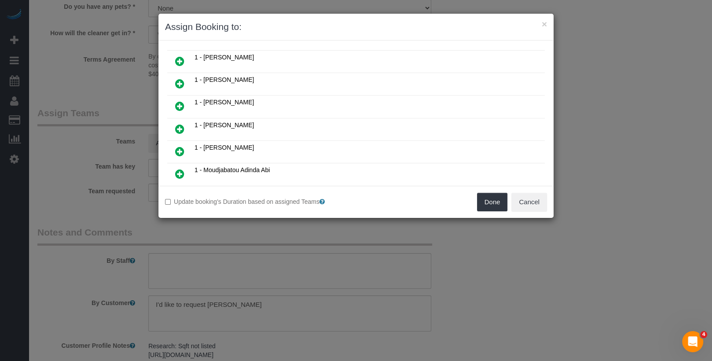
click at [181, 124] on icon at bounding box center [179, 129] width 9 height 11
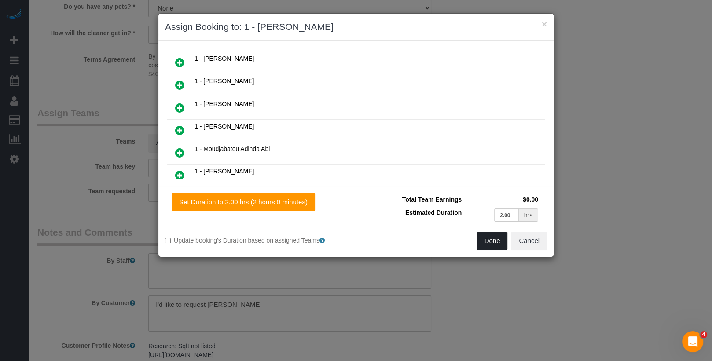
click at [498, 240] on button "Done" at bounding box center [492, 241] width 31 height 18
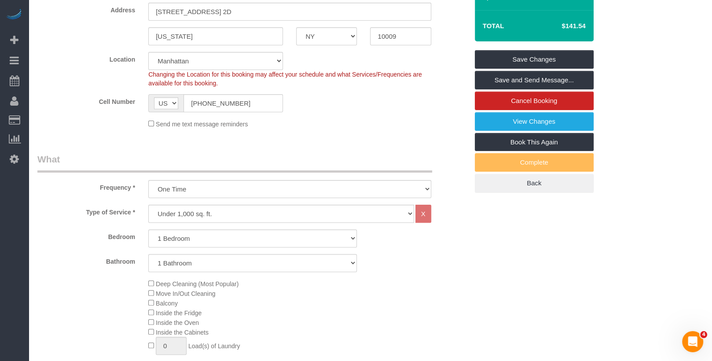
scroll to position [0, 0]
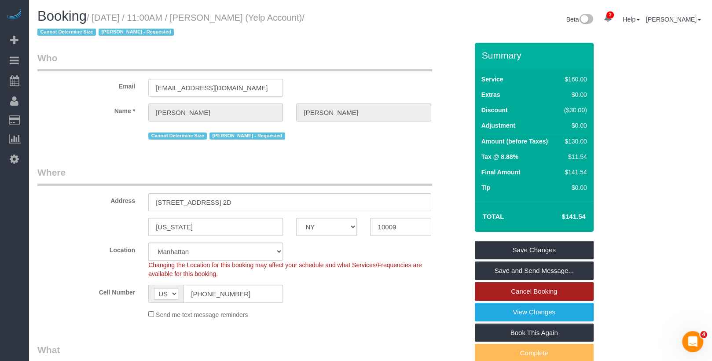
click at [544, 282] on link "Cancel Booking" at bounding box center [534, 291] width 119 height 18
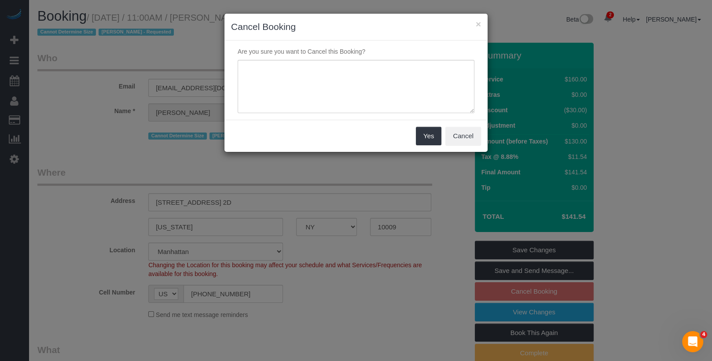
click at [469, 122] on div "Yes Cancel" at bounding box center [356, 136] width 263 height 32
click at [470, 143] on button "Cancel" at bounding box center [464, 136] width 36 height 18
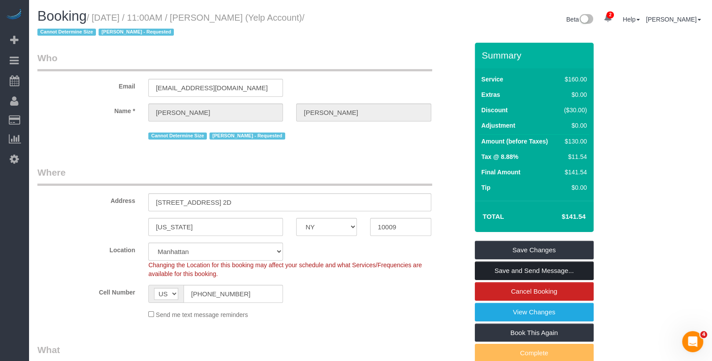
click at [513, 271] on link "Save and Send Message..." at bounding box center [534, 271] width 119 height 18
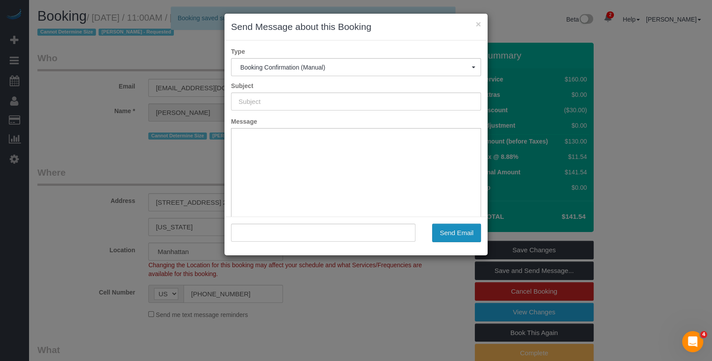
type input "Cleaning Confirmed for [DATE] 2:30pm"
type input ""[PERSON_NAME]" <[EMAIL_ADDRESS][DOMAIN_NAME]>"
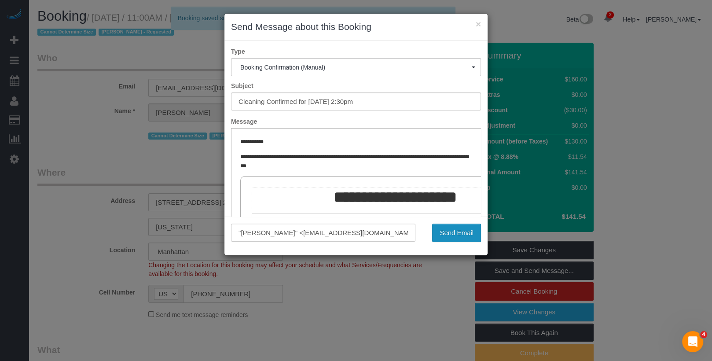
click at [453, 229] on button "Send Email" at bounding box center [456, 233] width 49 height 18
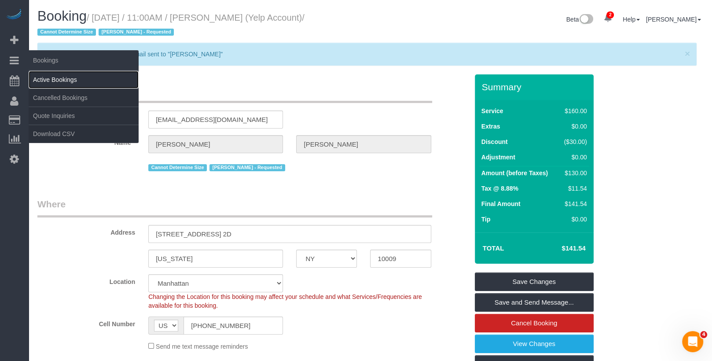
click at [38, 83] on link "Active Bookings" at bounding box center [84, 80] width 110 height 18
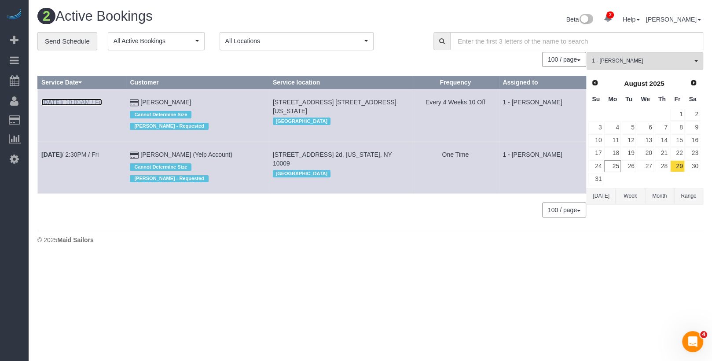
click at [87, 100] on link "[DATE] 10:00AM / Fri" at bounding box center [71, 102] width 61 height 7
select select "NY"
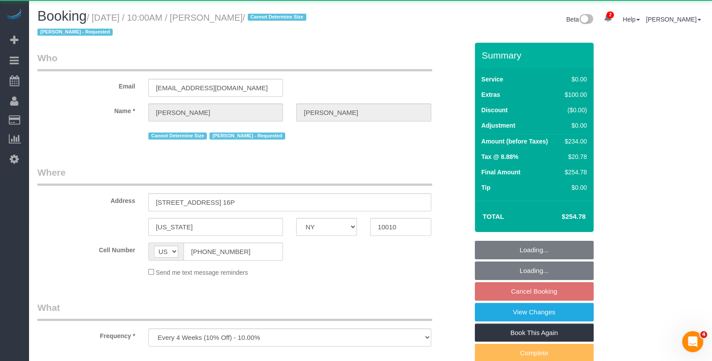
select select "object:4987"
select select "string:stripe-pm_1RZaBJ4VGloSiKo7oUOBDHw5"
select select "1"
select select "spot63"
select select "number:58"
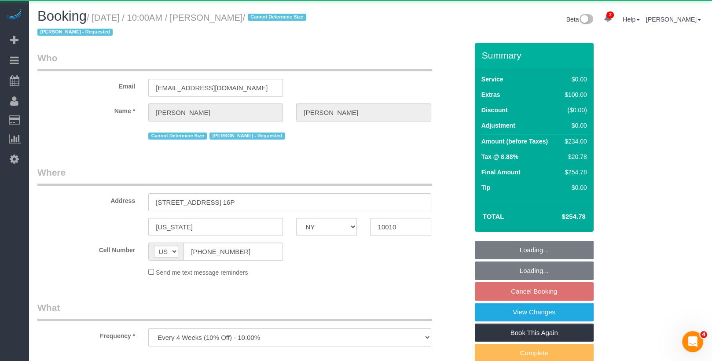
select select "number:71"
select select "number:15"
select select "number:5"
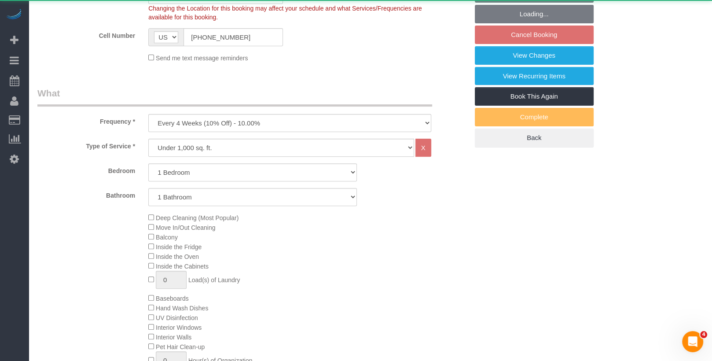
scroll to position [370, 0]
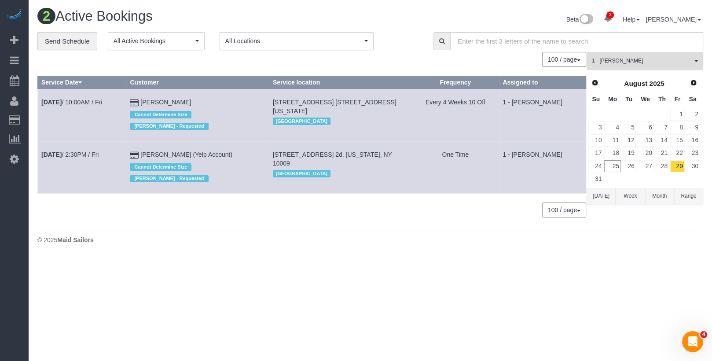
click at [655, 59] on span "1 - [PERSON_NAME]" at bounding box center [642, 60] width 100 height 7
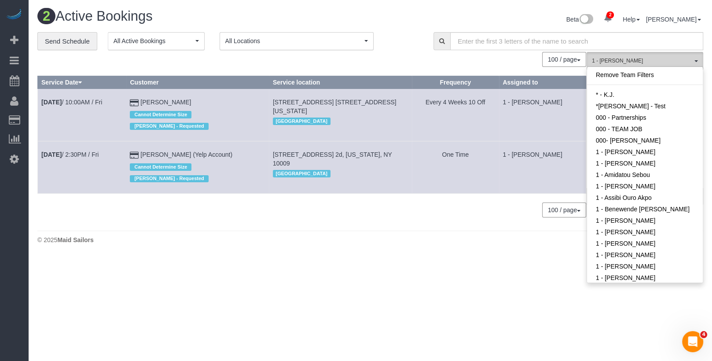
scroll to position [214, 0]
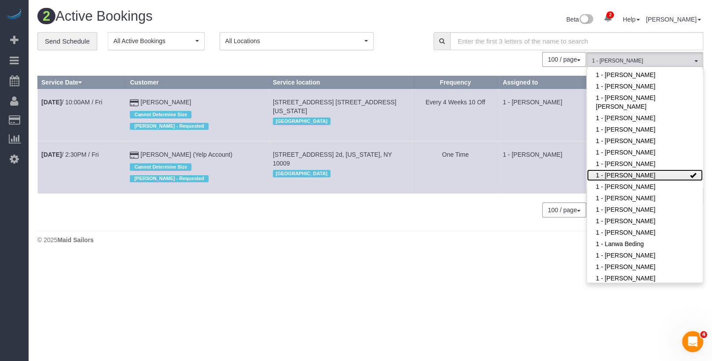
click at [647, 173] on link "1 - [PERSON_NAME]" at bounding box center [645, 175] width 116 height 11
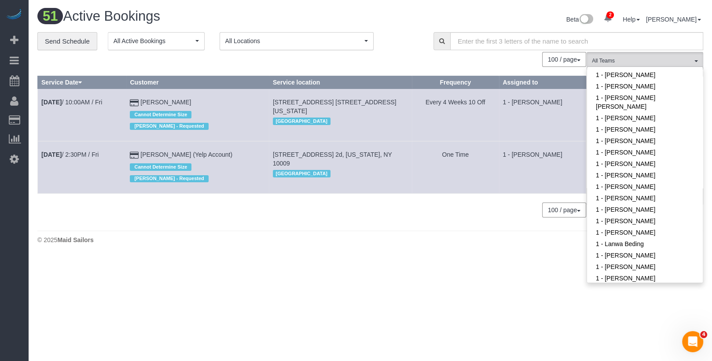
click at [546, 133] on td "1 - [PERSON_NAME]" at bounding box center [542, 115] width 87 height 52
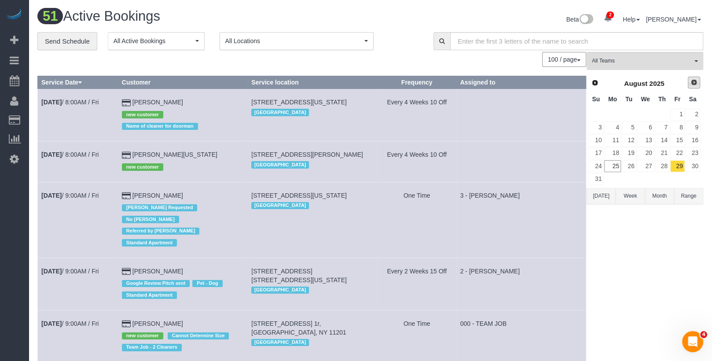
click at [692, 82] on span "Next" at bounding box center [694, 82] width 7 height 7
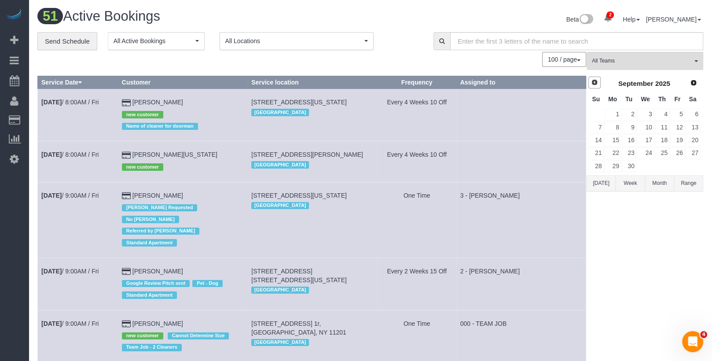
click at [590, 82] on link "Prev" at bounding box center [595, 83] width 12 height 12
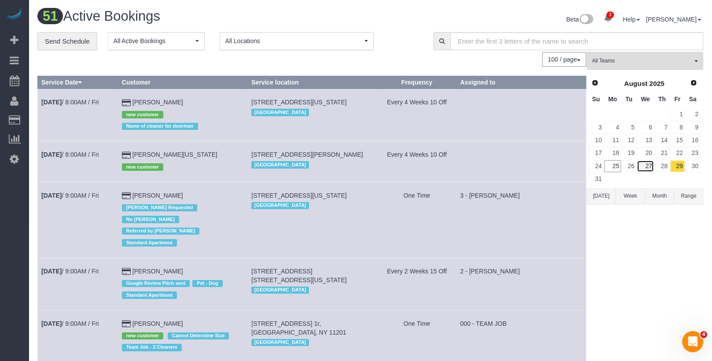
click at [651, 166] on link "27" at bounding box center [645, 166] width 17 height 12
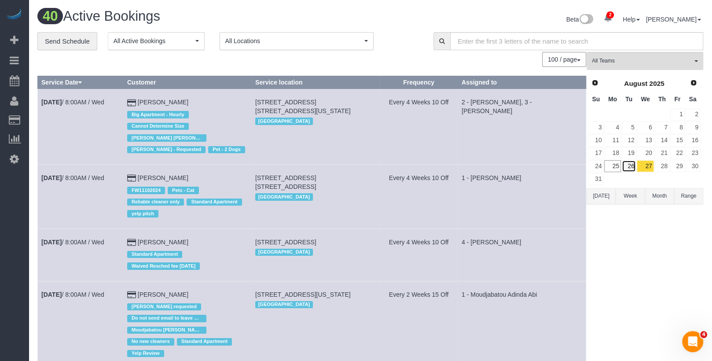
click at [635, 162] on link "26" at bounding box center [629, 166] width 15 height 12
click at [646, 162] on link "27" at bounding box center [645, 166] width 17 height 12
click at [668, 162] on link "28" at bounding box center [662, 166] width 15 height 12
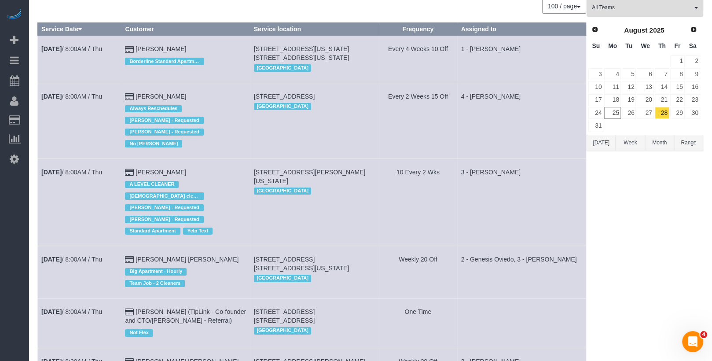
scroll to position [0, 0]
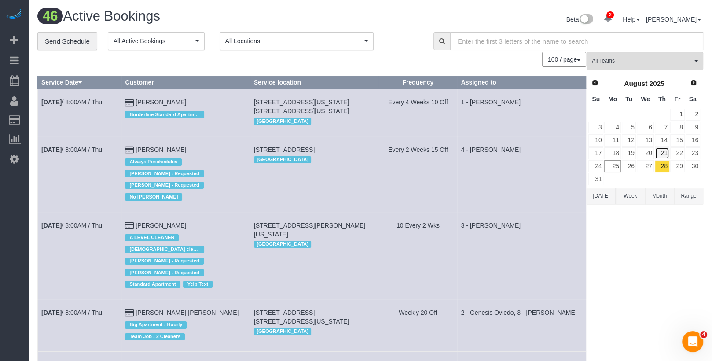
click at [666, 155] on link "21" at bounding box center [662, 154] width 15 height 12
click at [665, 144] on link "14" at bounding box center [662, 140] width 15 height 12
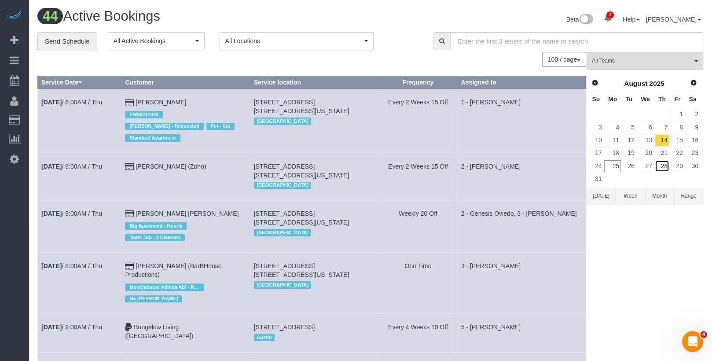
click at [665, 160] on link "28" at bounding box center [662, 166] width 15 height 12
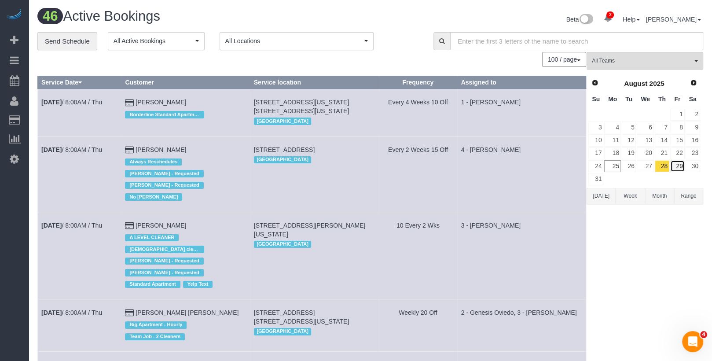
click at [679, 168] on link "29" at bounding box center [678, 166] width 15 height 12
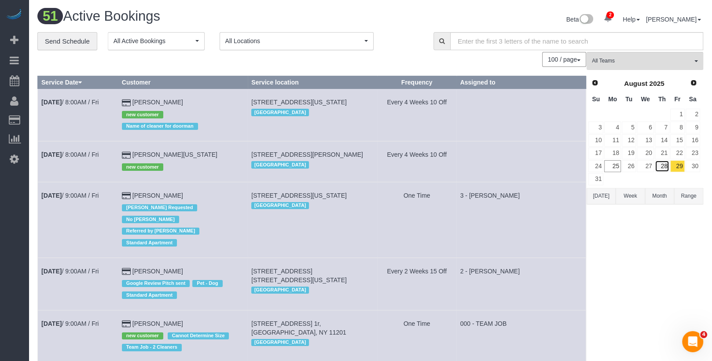
click at [664, 165] on link "28" at bounding box center [662, 166] width 15 height 12
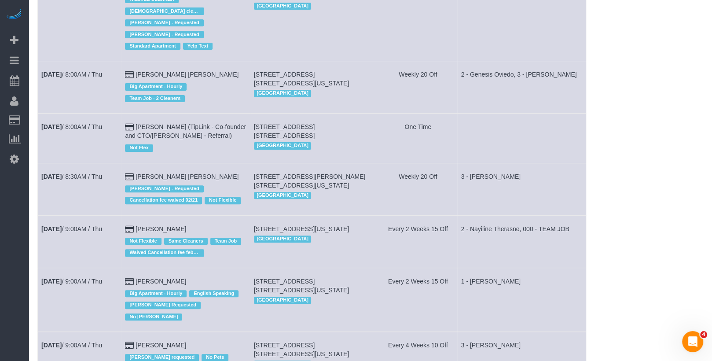
scroll to position [267, 0]
